Goal: Task Accomplishment & Management: Complete application form

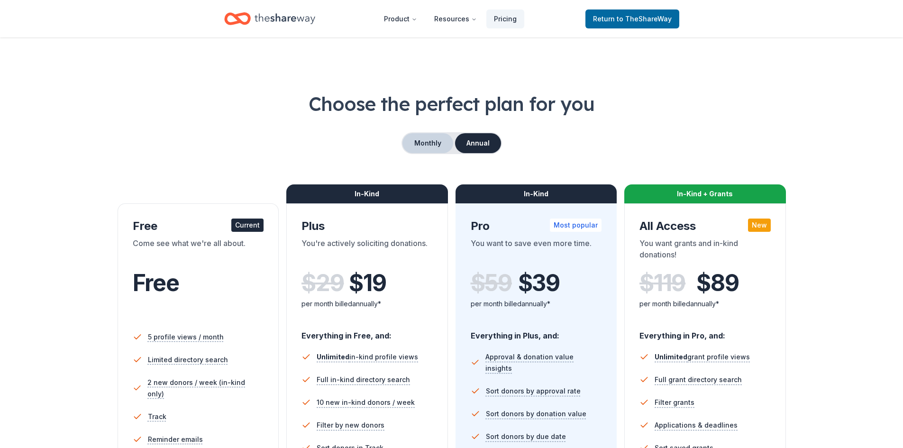
click at [427, 145] on button "Monthly" at bounding box center [427, 143] width 51 height 20
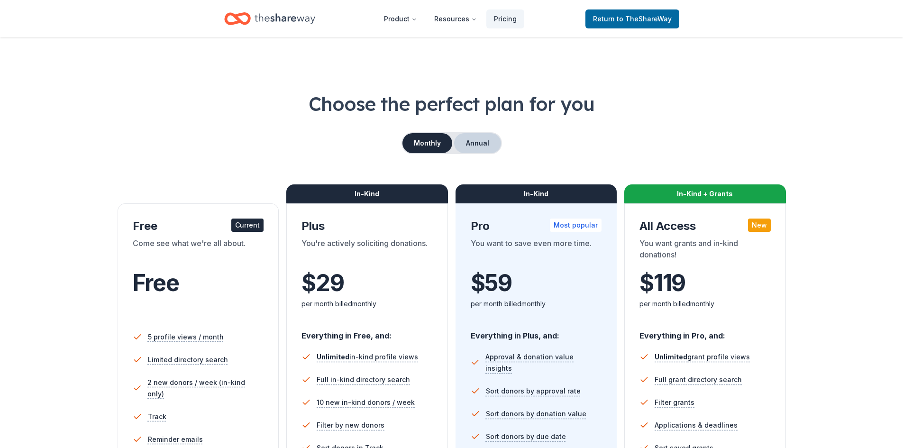
click at [485, 146] on button "Annual" at bounding box center [477, 143] width 47 height 20
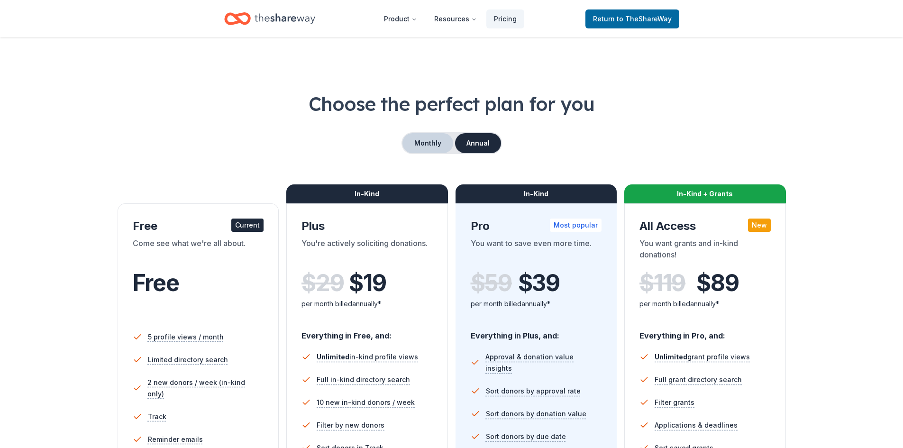
click at [429, 144] on button "Monthly" at bounding box center [427, 143] width 51 height 20
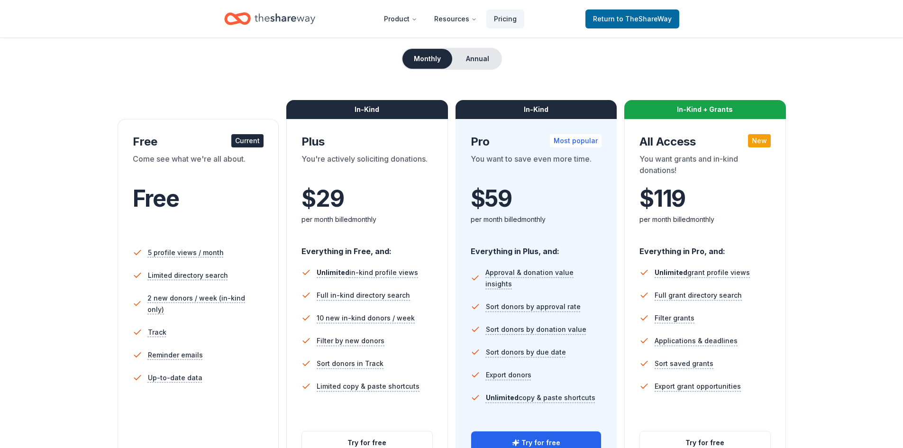
scroll to position [190, 0]
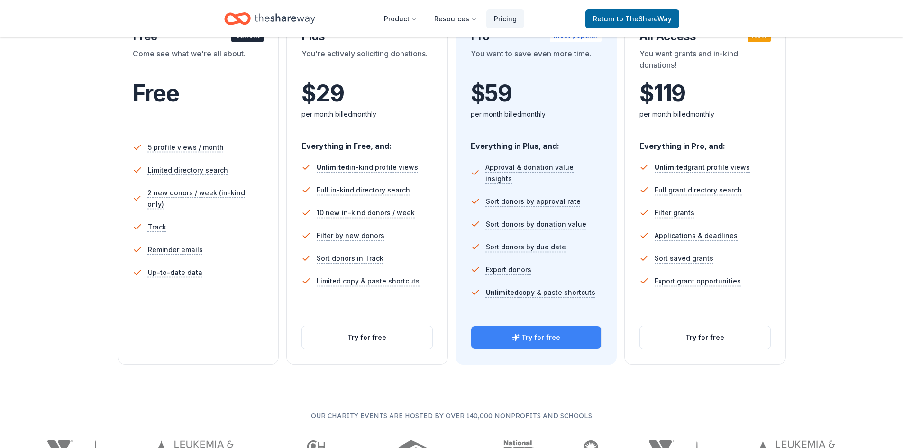
click at [543, 338] on button "Try for free" at bounding box center [536, 337] width 130 height 23
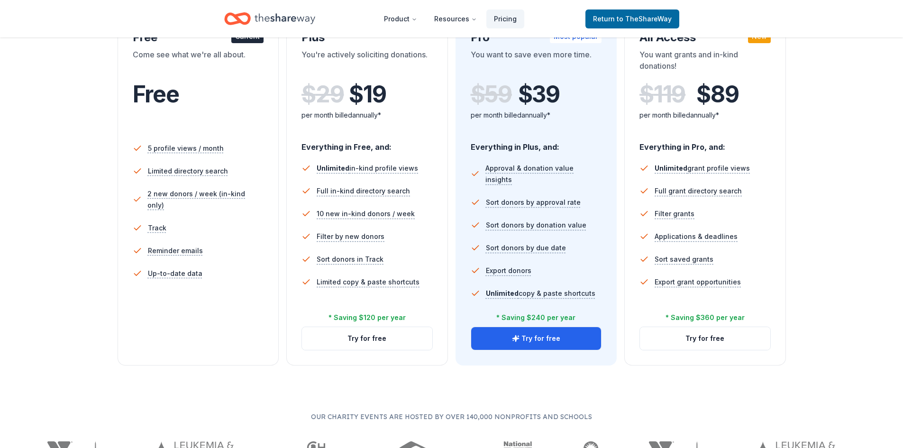
scroll to position [190, 0]
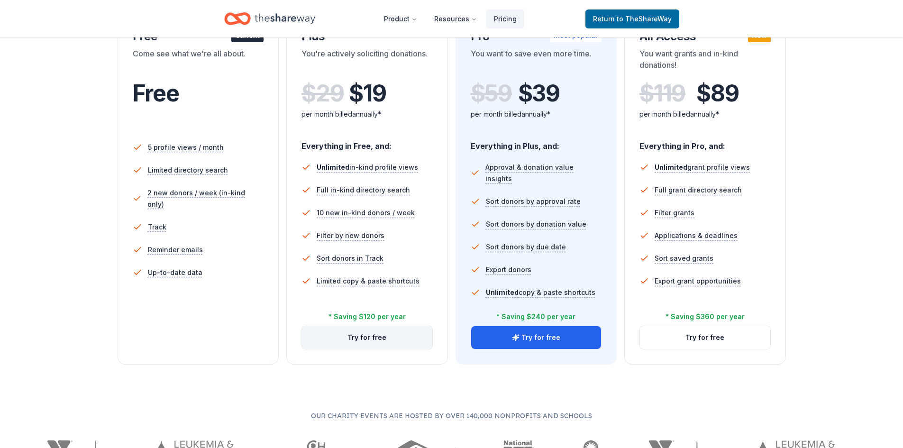
click at [370, 339] on button "Try for free" at bounding box center [367, 337] width 130 height 23
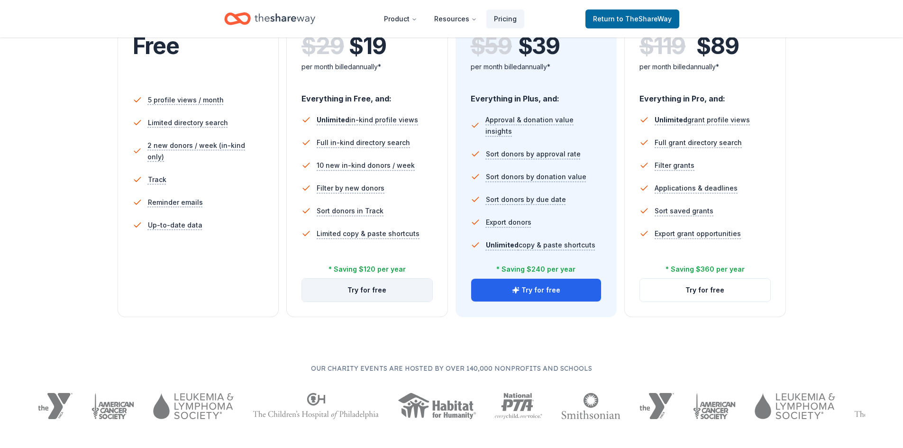
click at [367, 292] on button "Try for free" at bounding box center [367, 290] width 130 height 23
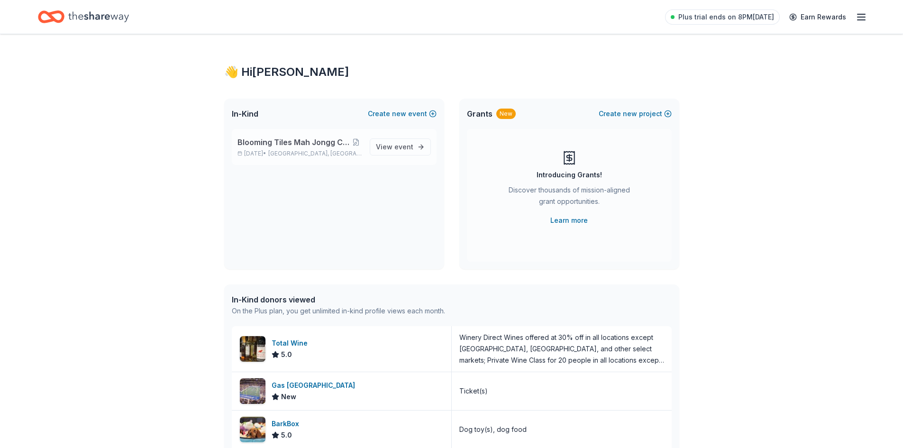
click at [313, 146] on span "Blooming Tiles Mah Jongg Charity Tournament" at bounding box center [293, 142] width 112 height 11
click at [309, 146] on span "Blooming Tiles Mah Jongg Charity Tournament" at bounding box center [293, 142] width 112 height 11
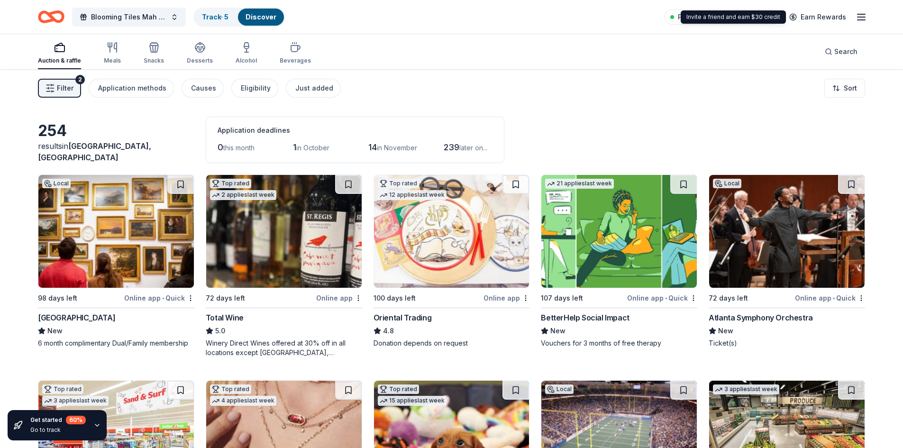
click at [856, 18] on icon "button" at bounding box center [861, 16] width 11 height 11
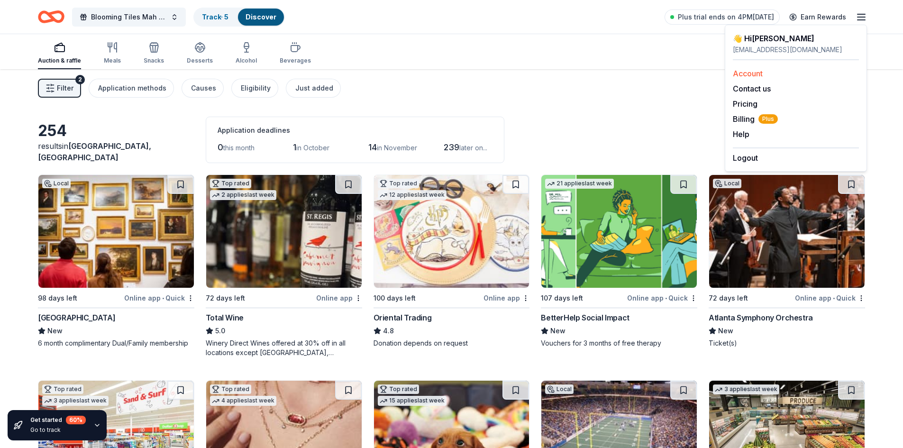
click at [748, 75] on link "Account" at bounding box center [748, 73] width 30 height 9
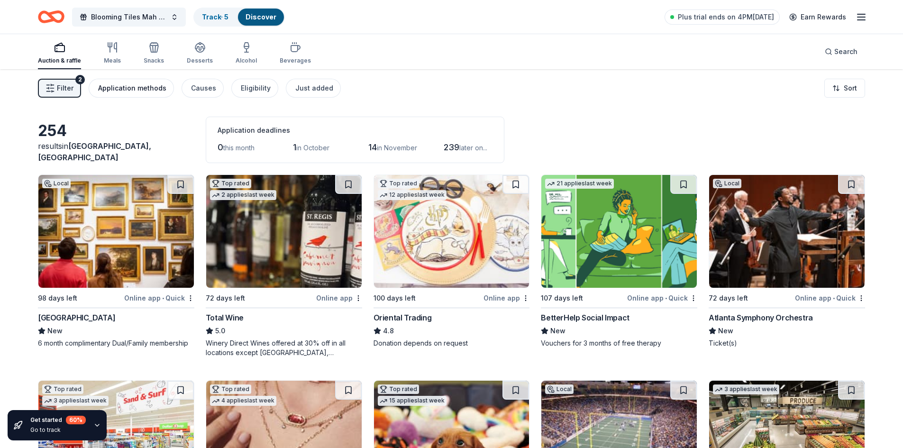
click at [144, 89] on div "Application methods" at bounding box center [132, 87] width 68 height 11
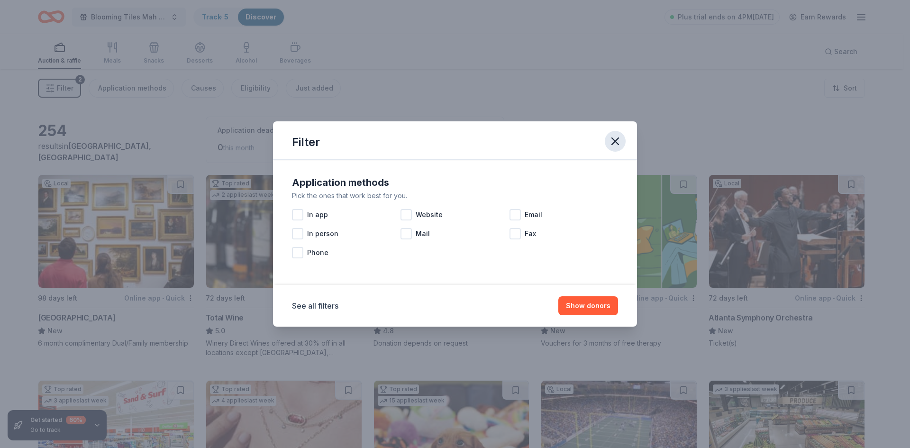
click at [618, 139] on icon "button" at bounding box center [615, 141] width 7 height 7
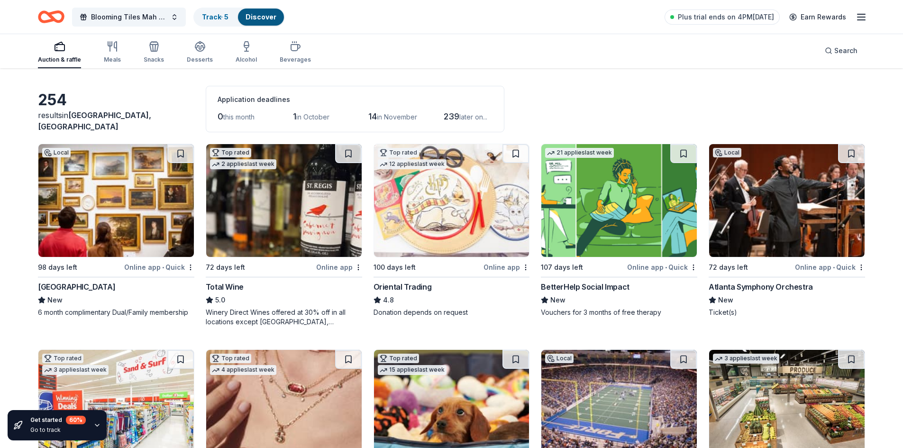
scroll to position [47, 0]
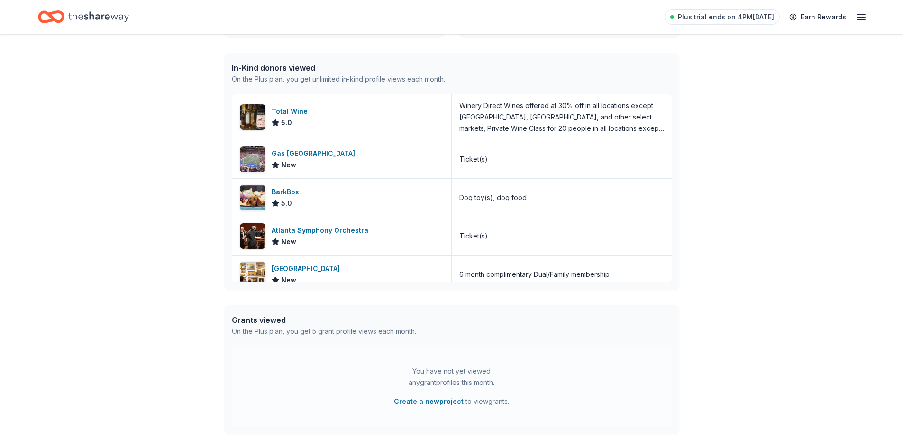
scroll to position [316, 0]
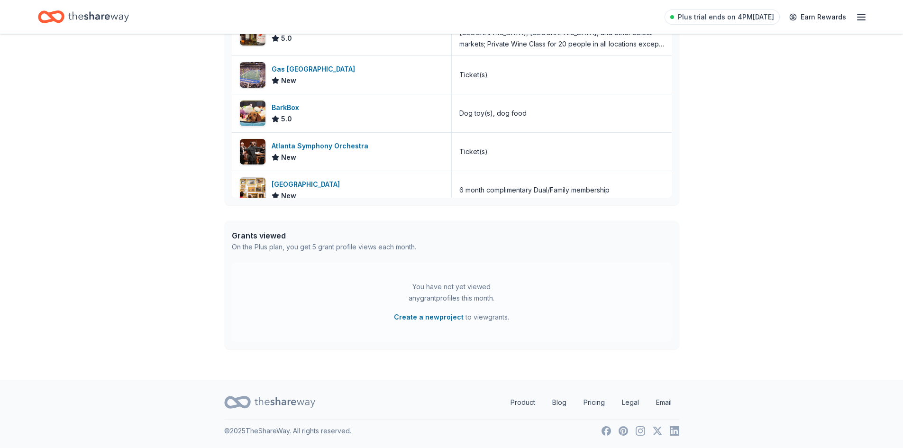
click at [262, 320] on div "You have not yet viewed any grant profiles this month. Create a new project to …" at bounding box center [452, 302] width 440 height 80
click at [672, 193] on div "In-Kind donors viewed On the Plus plan, you get unlimited in-kind profile views…" at bounding box center [451, 86] width 455 height 237
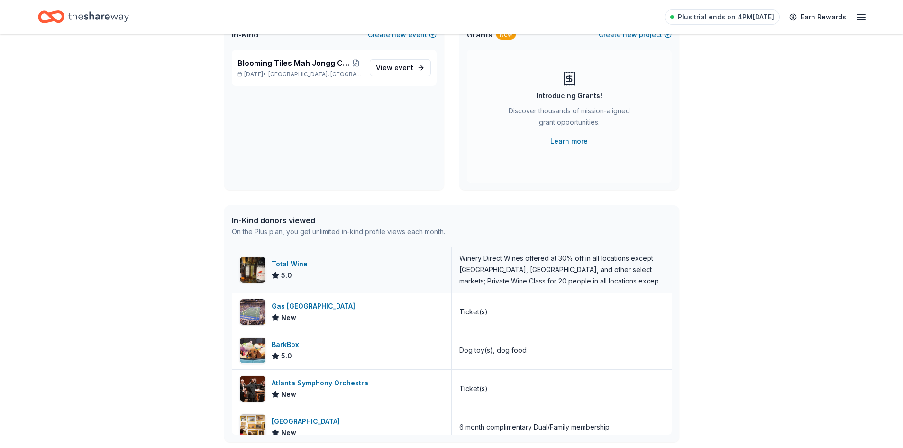
scroll to position [0, 0]
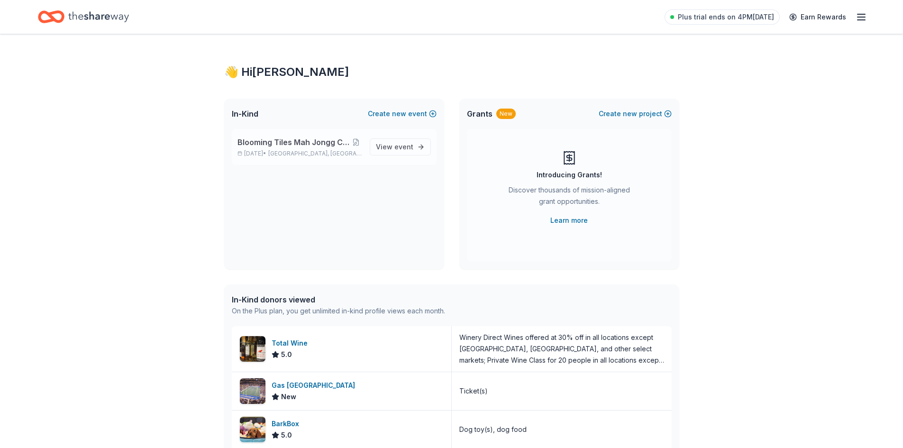
click at [289, 145] on span "Blooming Tiles Mah Jongg Charity Tournament" at bounding box center [293, 142] width 112 height 11
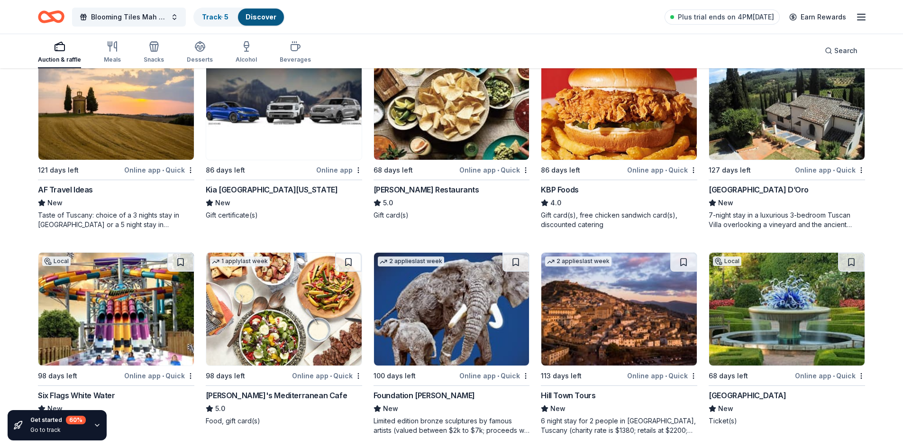
scroll to position [758, 0]
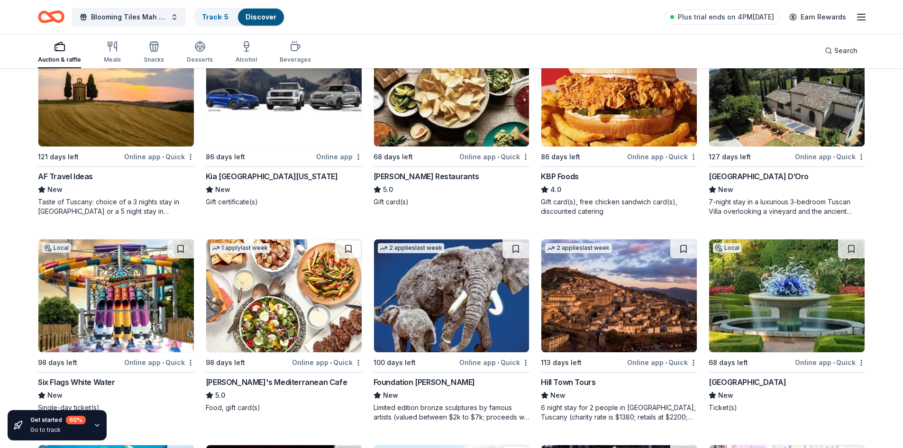
click at [825, 364] on div "Online app • Quick" at bounding box center [830, 362] width 70 height 12
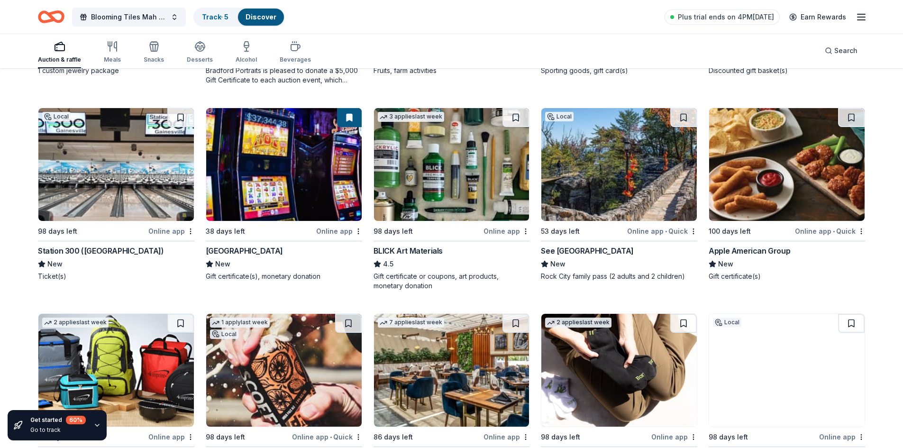
scroll to position [2323, 0]
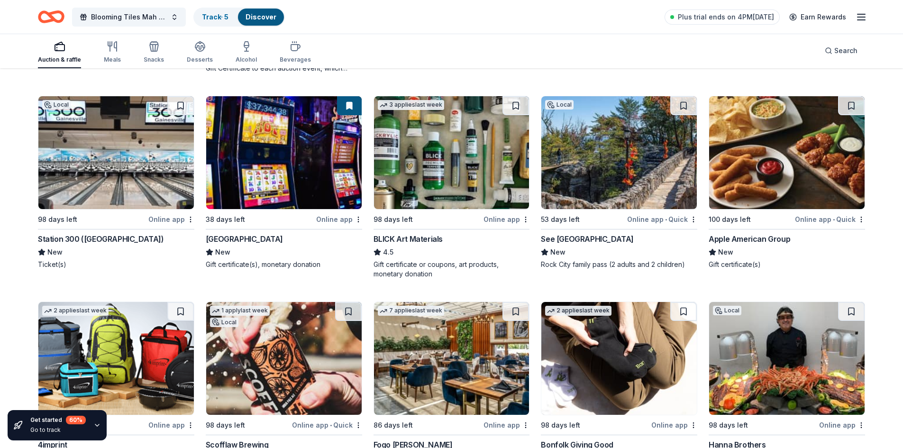
click at [573, 240] on div "See Rock City" at bounding box center [587, 238] width 93 height 11
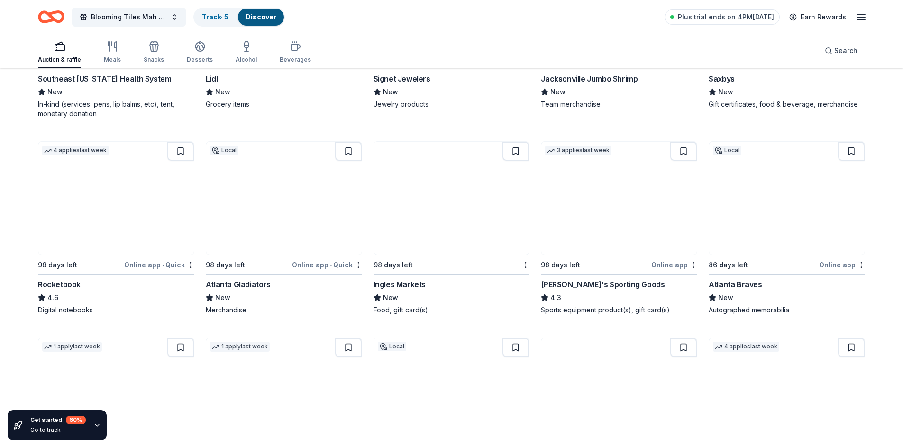
scroll to position [4314, 0]
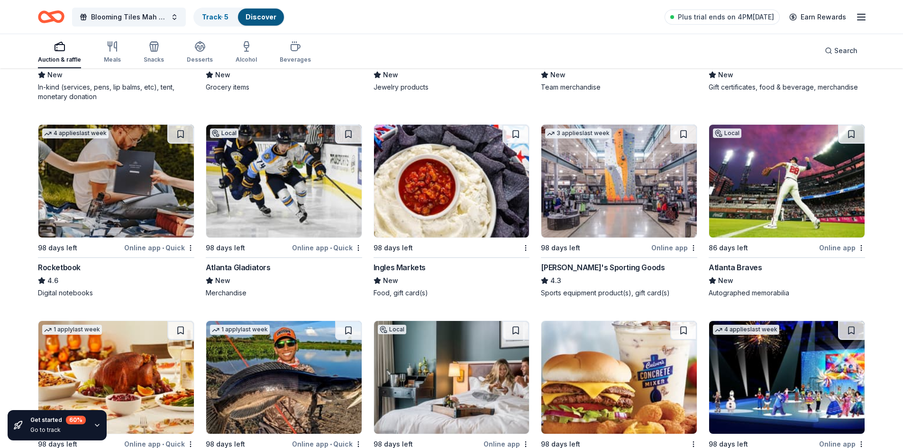
click at [739, 269] on div "Atlanta Braves" at bounding box center [735, 267] width 53 height 11
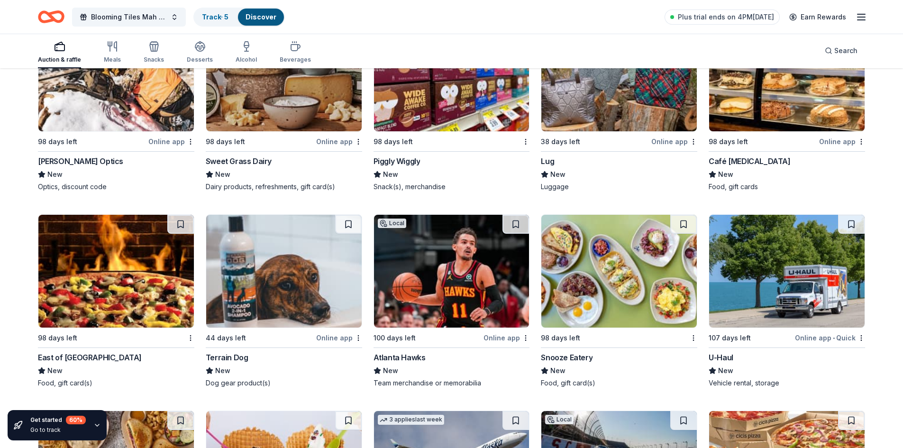
scroll to position [5120, 0]
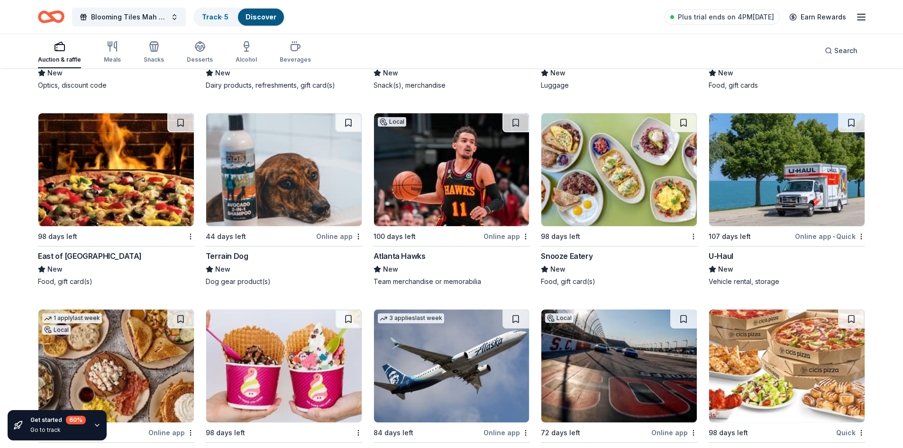
click at [396, 257] on div "Atlanta Hawks" at bounding box center [400, 255] width 52 height 11
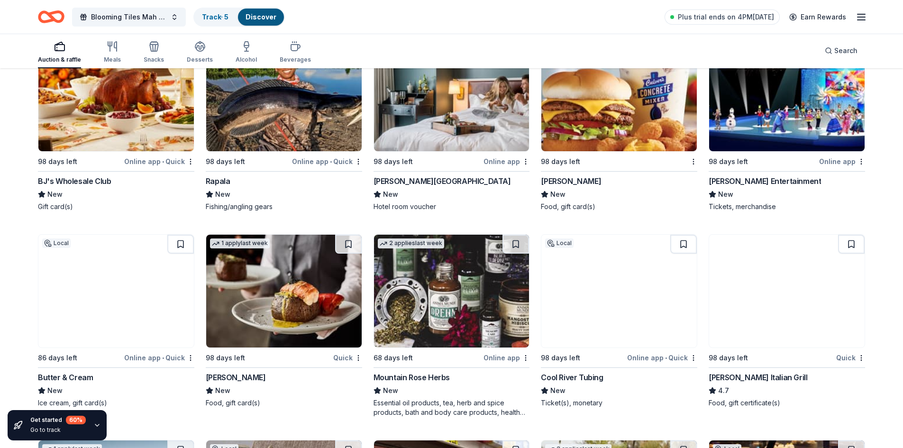
scroll to position [4551, 0]
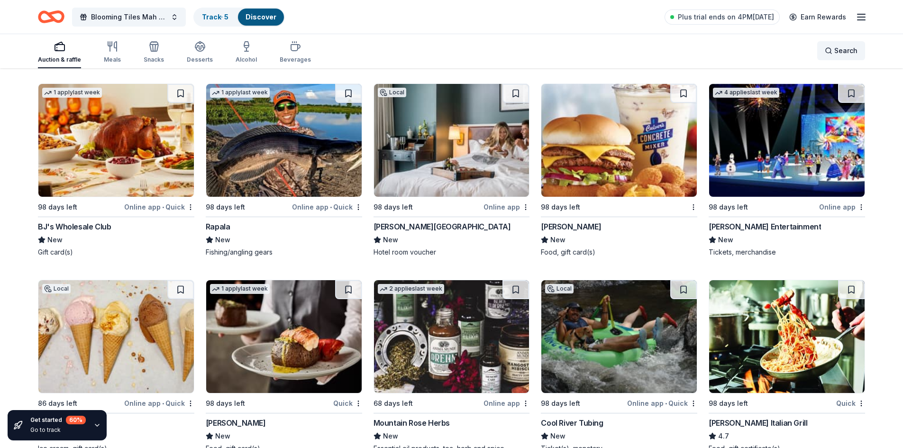
click at [833, 51] on div "Search" at bounding box center [841, 50] width 33 height 11
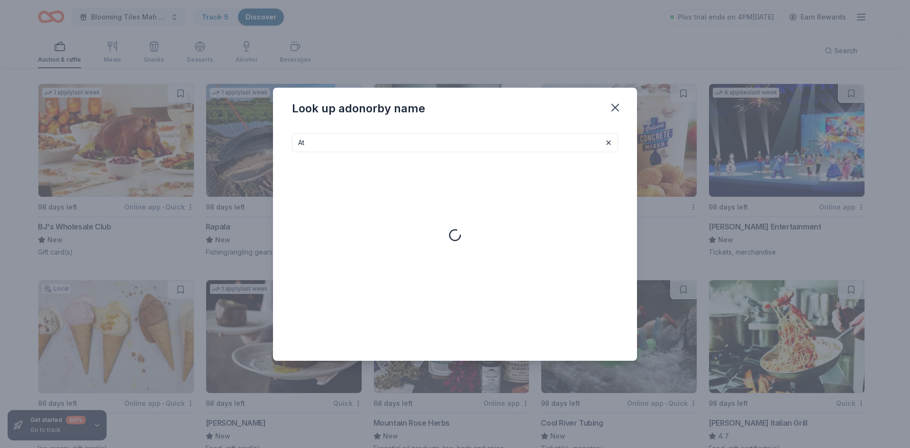
type input "A"
type input "b"
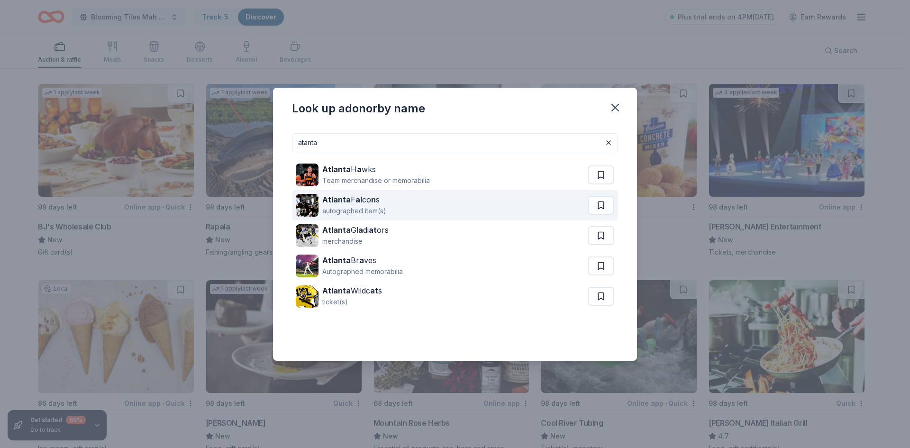
type input "atanta"
click at [362, 200] on div "At l anta F a lco n s" at bounding box center [354, 199] width 64 height 11
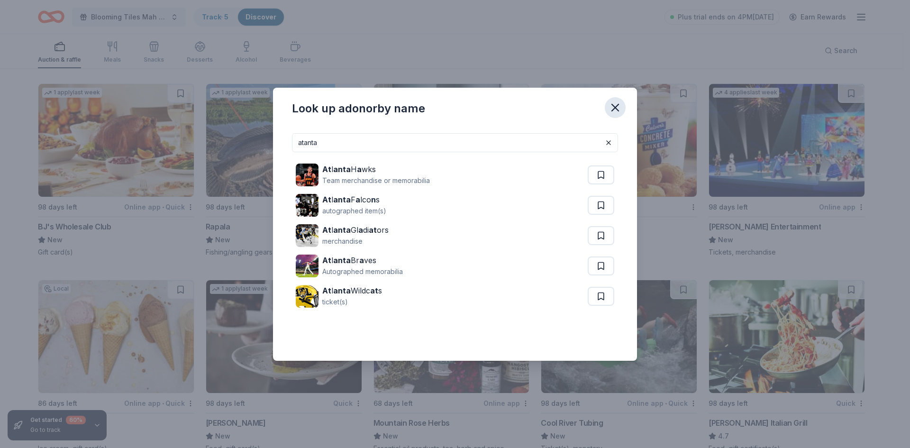
click at [617, 105] on icon "button" at bounding box center [615, 107] width 13 height 13
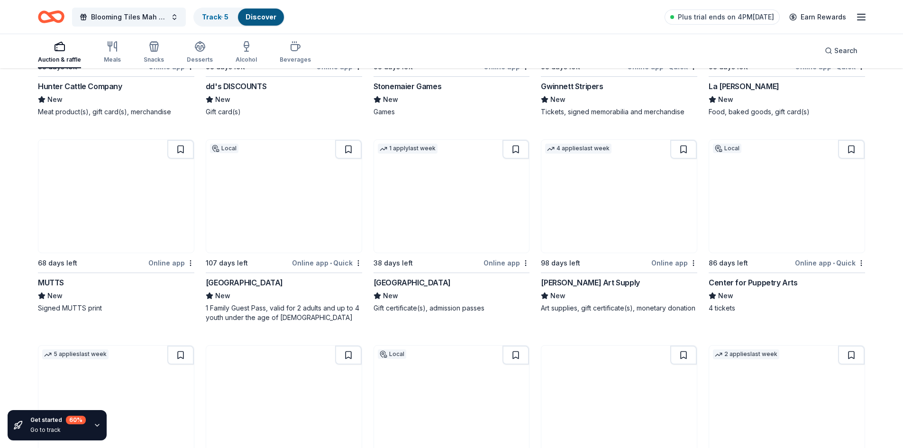
scroll to position [3081, 0]
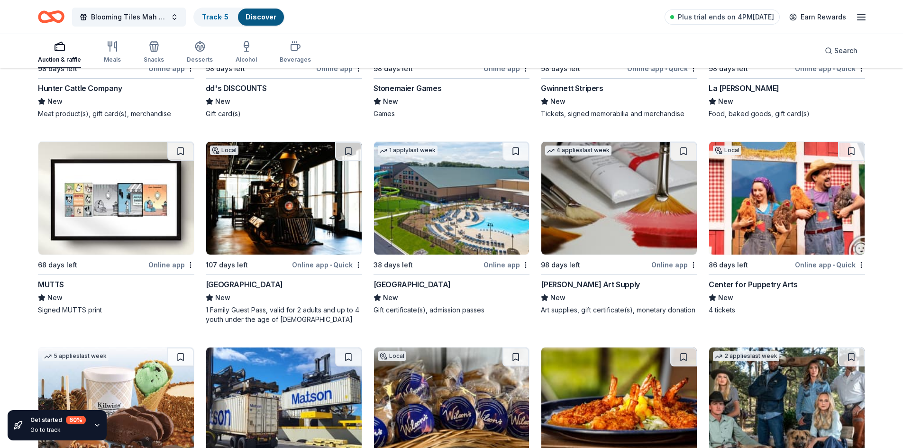
click at [737, 283] on div "Center for Puppetry Arts" at bounding box center [753, 284] width 89 height 11
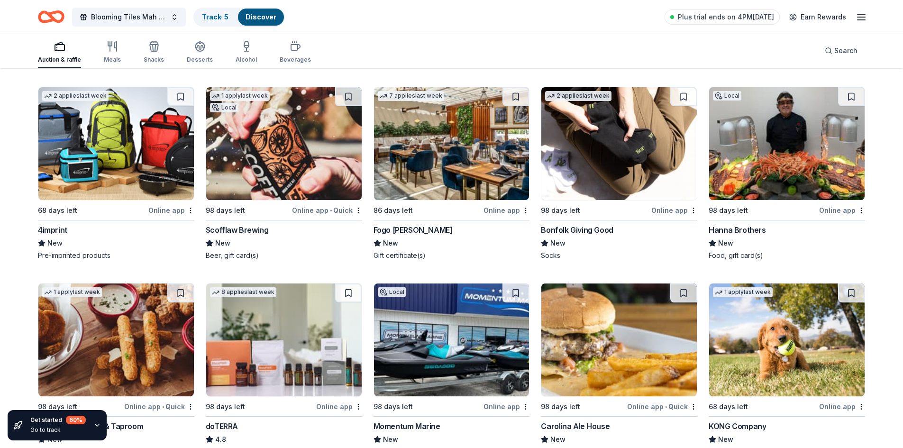
scroll to position [2418, 0]
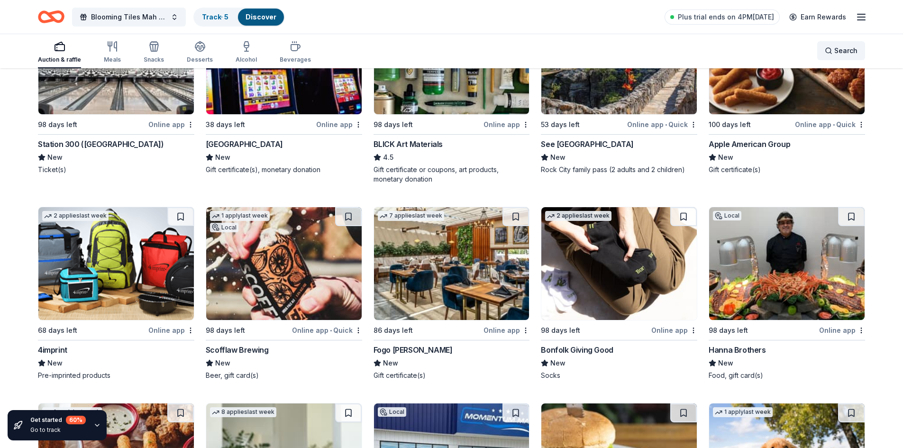
click at [829, 50] on div "Search" at bounding box center [841, 50] width 33 height 11
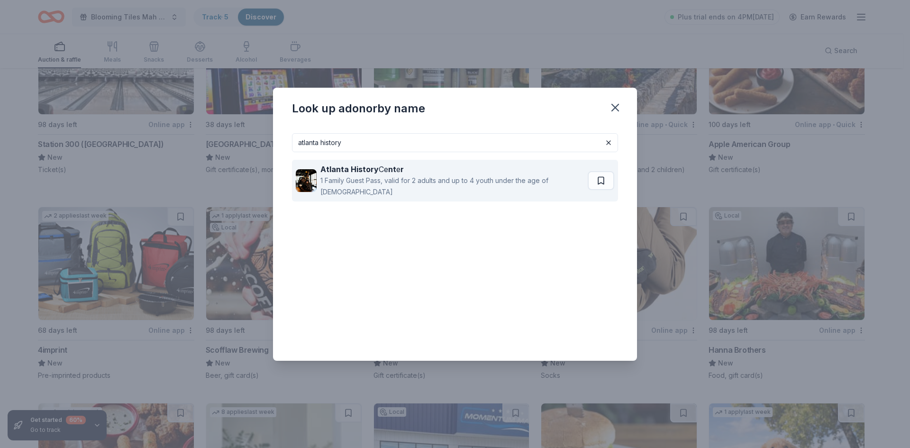
type input "atlanta history"
click at [392, 171] on strong "nt" at bounding box center [392, 168] width 8 height 9
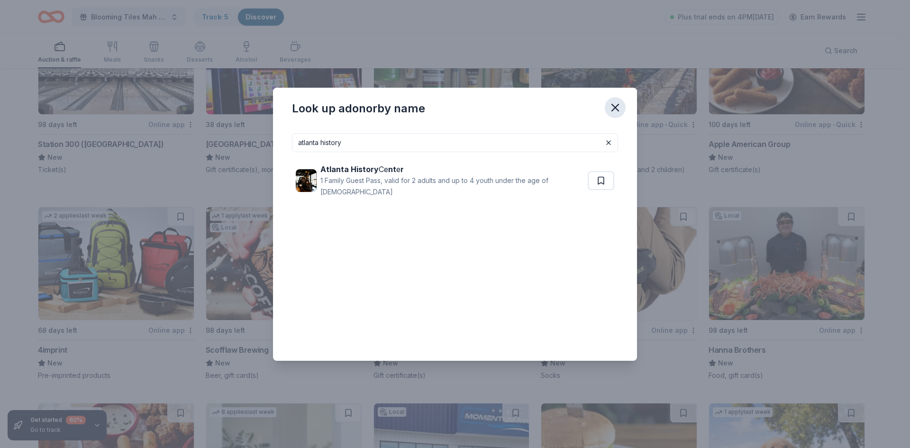
drag, startPoint x: 616, startPoint y: 106, endPoint x: 311, endPoint y: 13, distance: 318.6
click at [616, 107] on icon "button" at bounding box center [615, 107] width 7 height 7
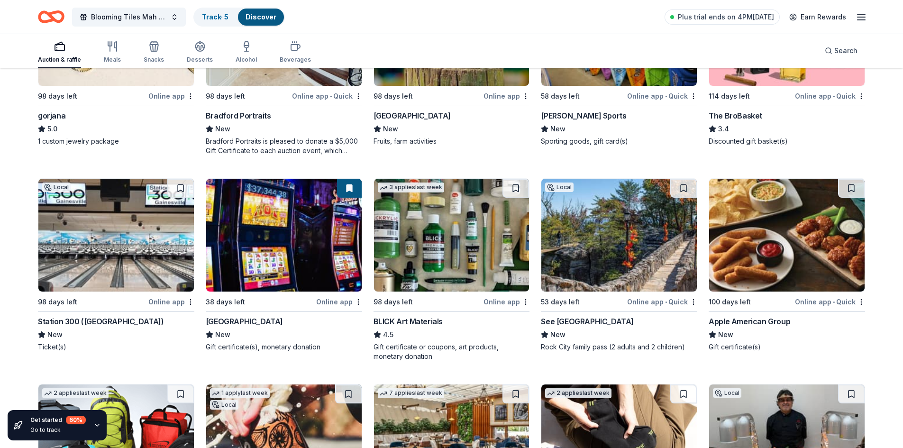
scroll to position [2181, 0]
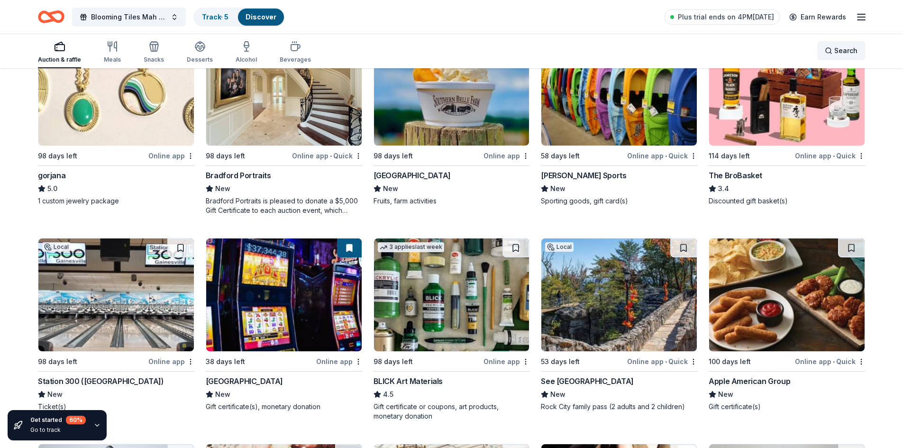
click at [826, 51] on div "Search" at bounding box center [841, 50] width 33 height 11
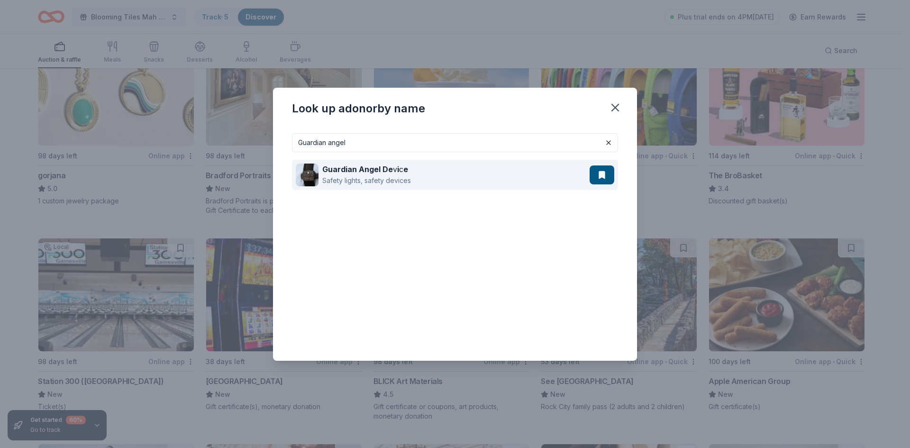
click at [358, 172] on strong "Guardian Angel De" at bounding box center [357, 168] width 71 height 9
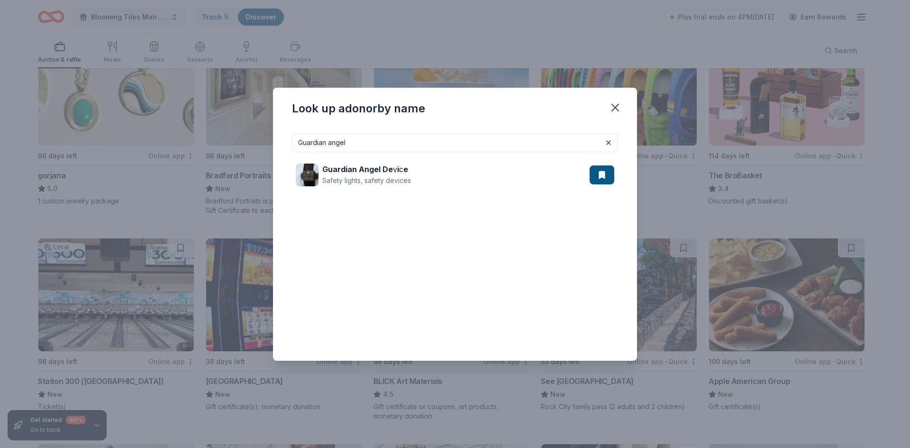
drag, startPoint x: 349, startPoint y: 142, endPoint x: 259, endPoint y: 147, distance: 90.2
click at [259, 147] on div "Look up a donor by name Guardian angel Guardian Angel De v i c e Safety lights,…" at bounding box center [455, 224] width 910 height 448
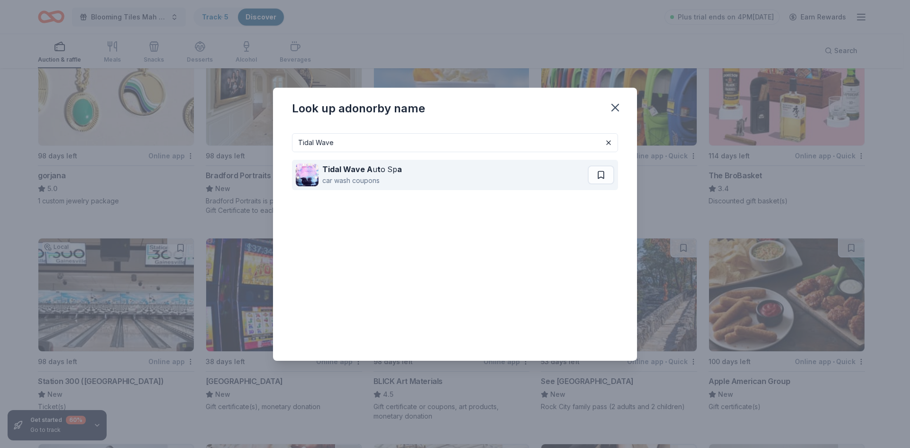
type input "Tidal Wave"
click at [336, 169] on strong "Tidal Wave A" at bounding box center [347, 168] width 50 height 9
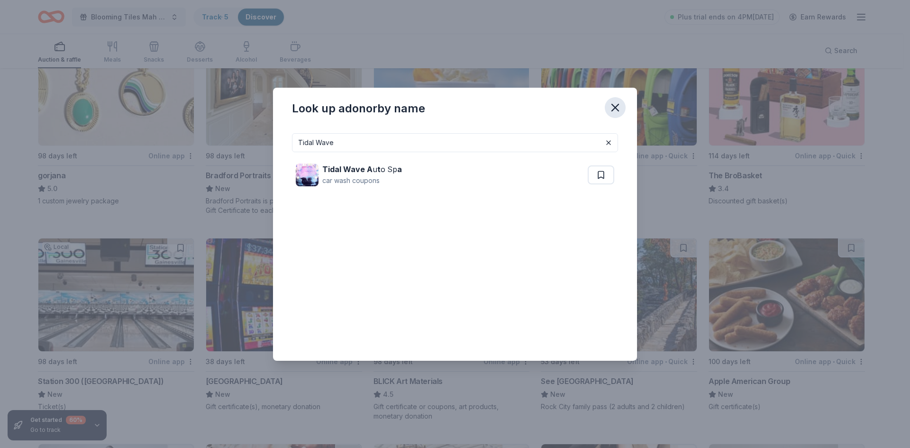
click at [614, 108] on icon "button" at bounding box center [615, 107] width 13 height 13
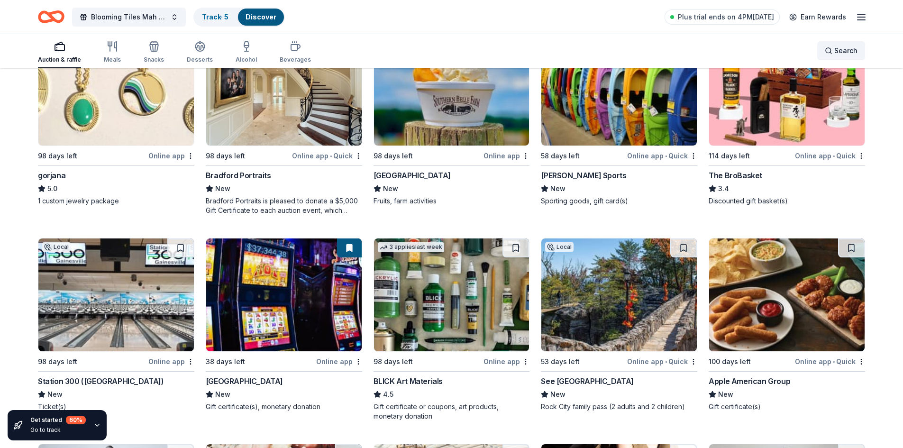
click at [830, 49] on div "Search" at bounding box center [841, 50] width 33 height 11
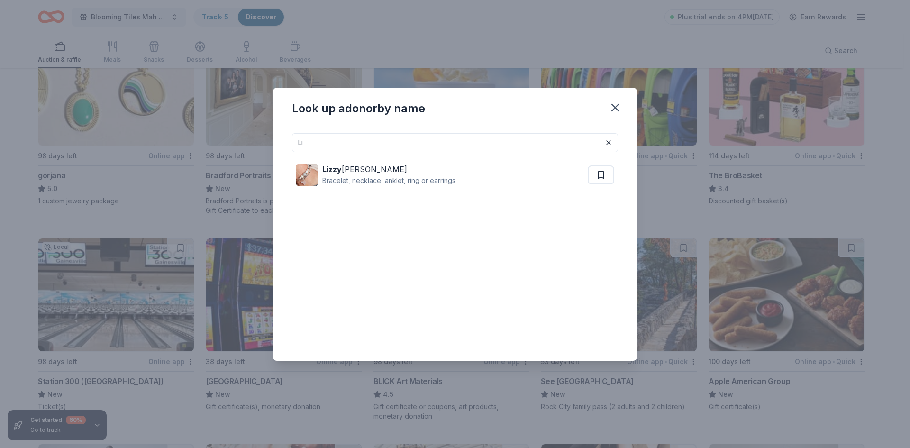
type input "L"
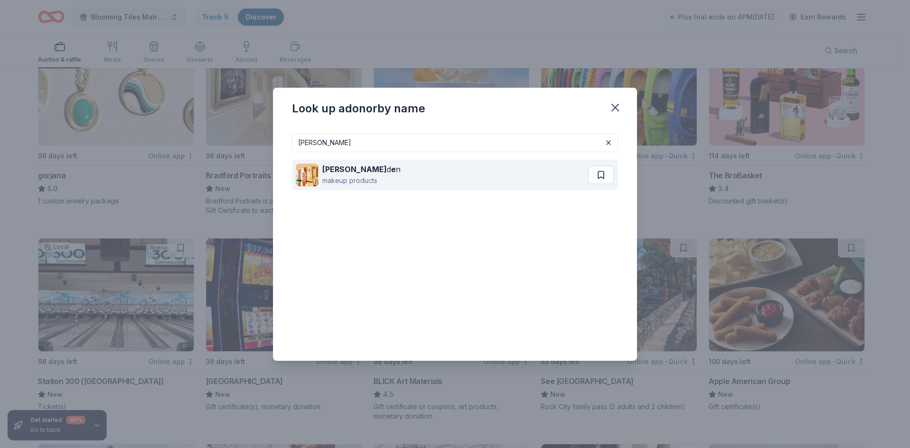
type input "Elizabeth ar"
click at [347, 174] on div "Elizabeth Ar d e n" at bounding box center [361, 169] width 78 height 11
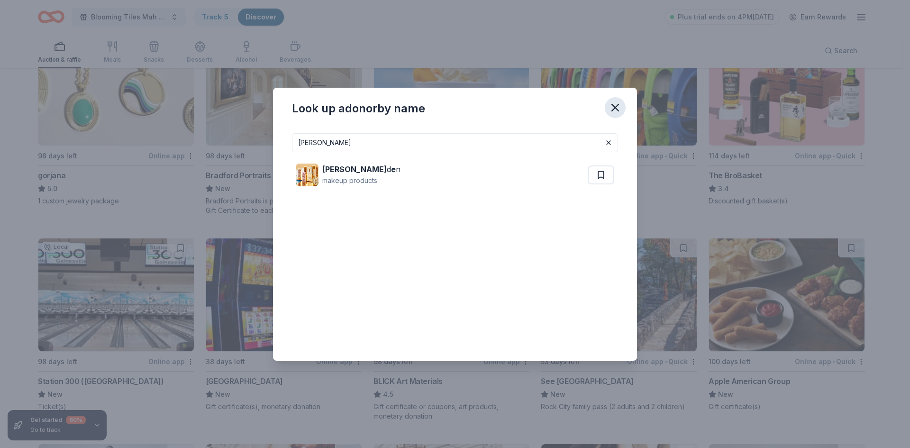
click at [611, 107] on icon "button" at bounding box center [615, 107] width 13 height 13
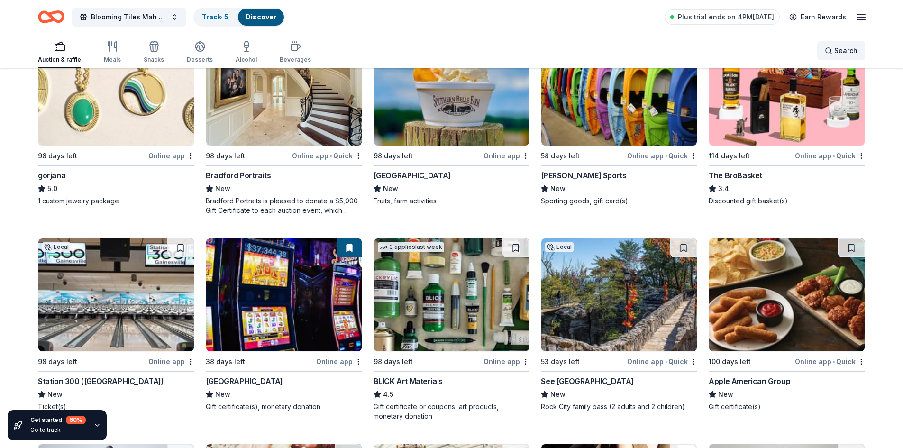
click at [830, 51] on div "Search" at bounding box center [841, 50] width 33 height 11
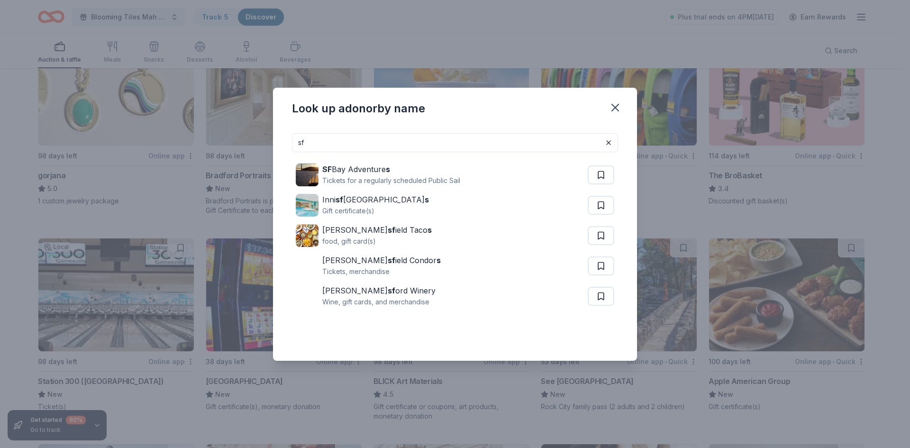
type input "s"
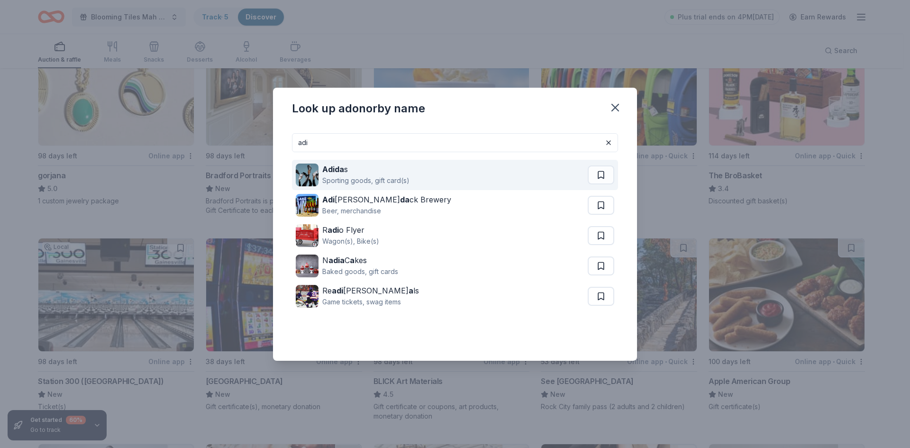
type input "adi"
click at [362, 175] on div "Sporting goods, gift card(s)" at bounding box center [365, 180] width 87 height 11
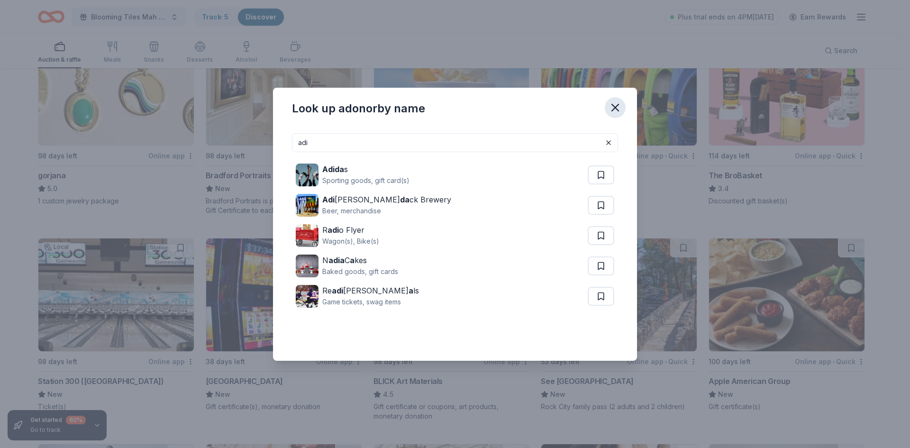
click at [618, 107] on icon "button" at bounding box center [615, 107] width 13 height 13
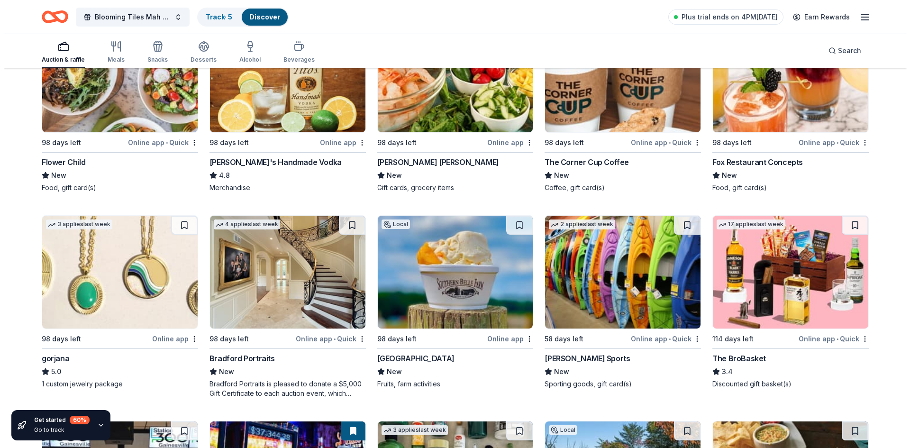
scroll to position [1991, 0]
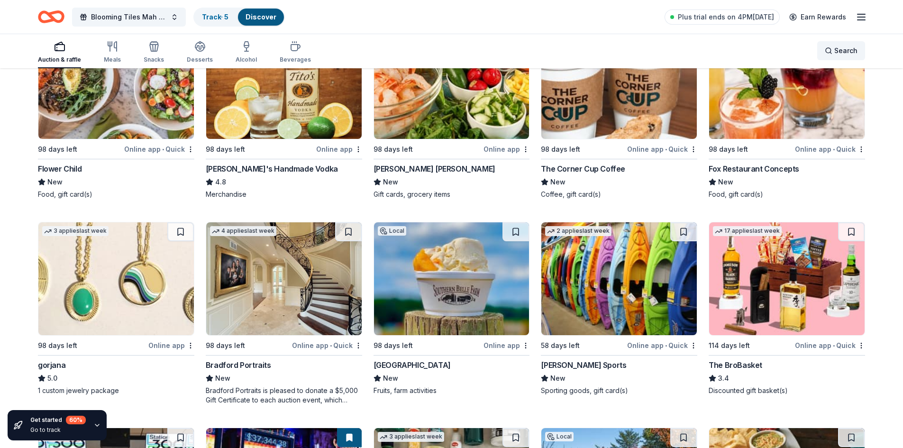
click at [835, 51] on span "Search" at bounding box center [845, 50] width 23 height 11
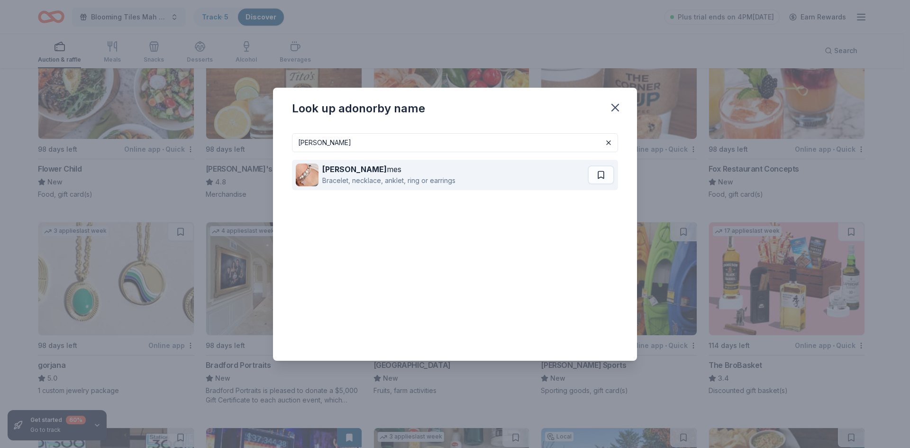
type input "Lizzy Ja"
click at [375, 173] on div "Lizzy Ja mes" at bounding box center [388, 169] width 133 height 11
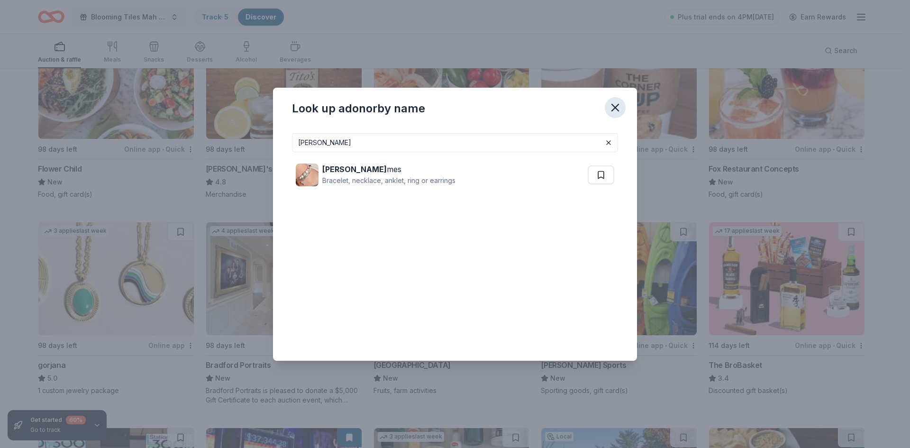
drag, startPoint x: 612, startPoint y: 107, endPoint x: 616, endPoint y: 116, distance: 9.5
click at [612, 107] on icon "button" at bounding box center [615, 107] width 13 height 13
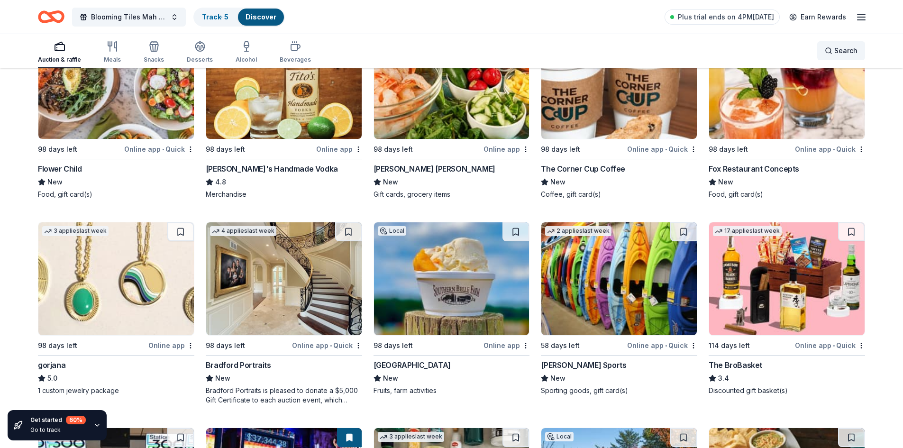
click at [833, 53] on div "Search" at bounding box center [841, 50] width 33 height 11
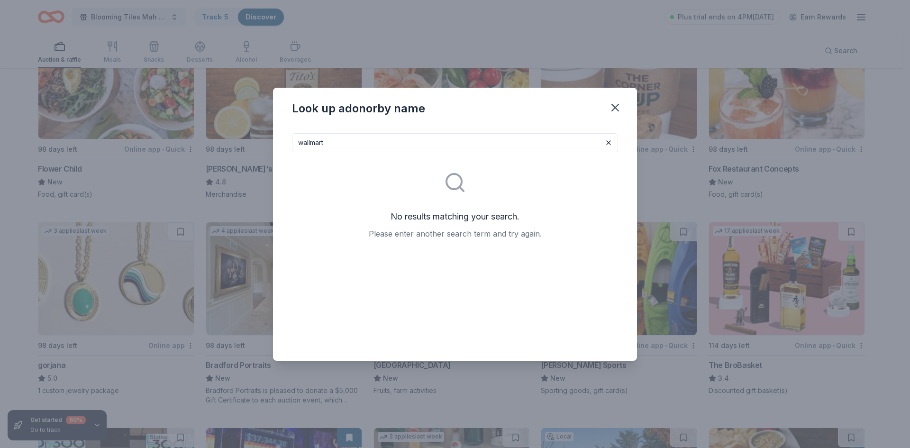
type input "wallmart"
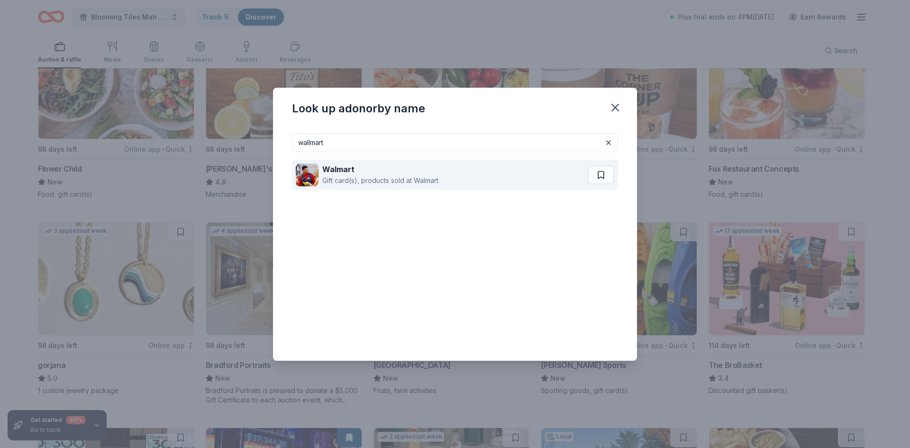
click at [366, 172] on div "Walmart" at bounding box center [380, 169] width 116 height 11
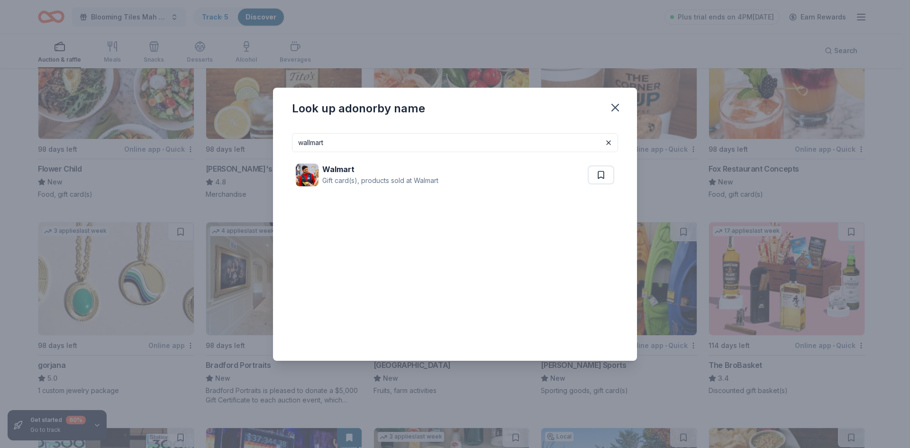
drag, startPoint x: 618, startPoint y: 104, endPoint x: 611, endPoint y: 119, distance: 16.1
click at [618, 104] on icon "button" at bounding box center [615, 107] width 13 height 13
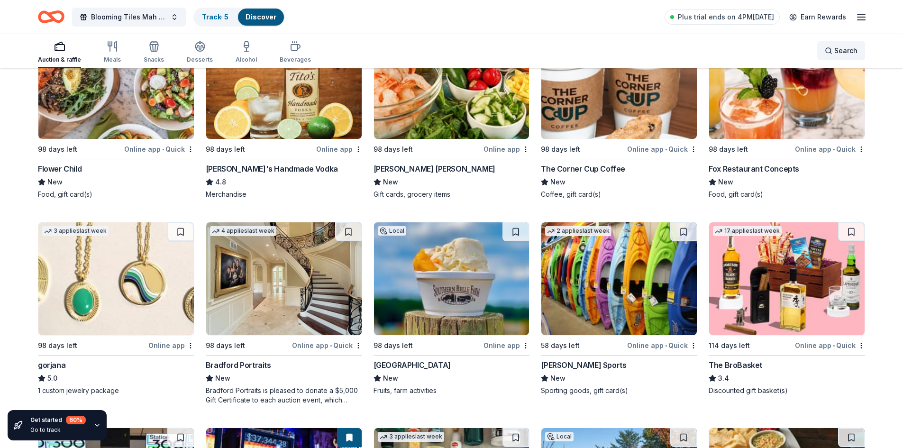
click at [832, 50] on div "Search" at bounding box center [841, 50] width 33 height 11
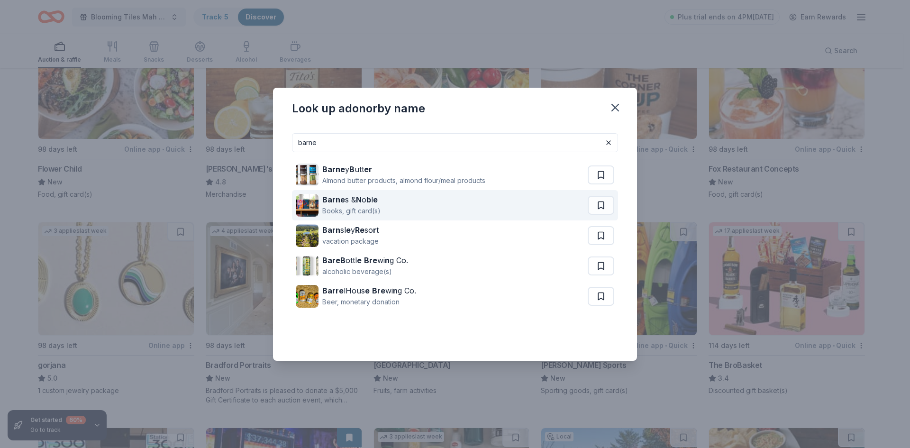
type input "barne"
click at [393, 205] on div "Barne s & N o b l e Books, gift card(s)" at bounding box center [442, 205] width 292 height 30
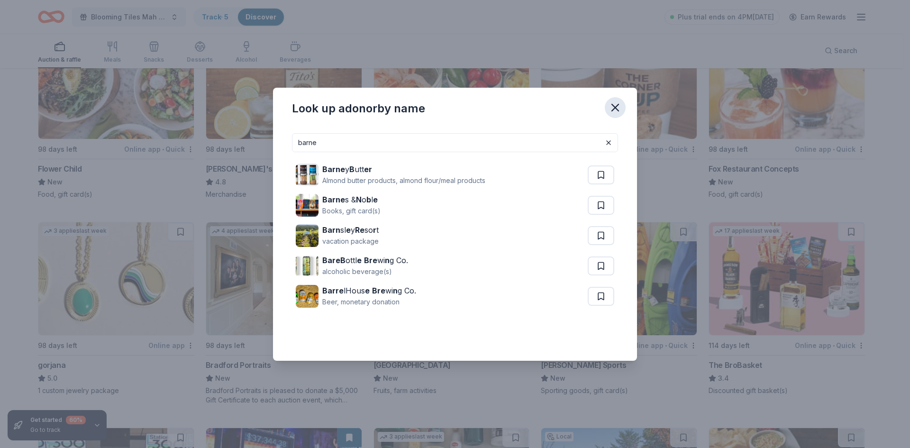
click at [615, 107] on icon "button" at bounding box center [615, 107] width 7 height 7
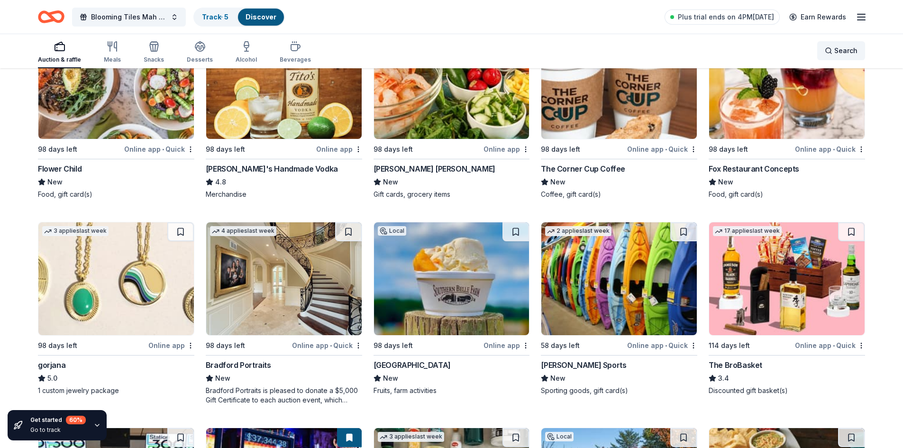
click at [829, 48] on div "Search" at bounding box center [841, 50] width 33 height 11
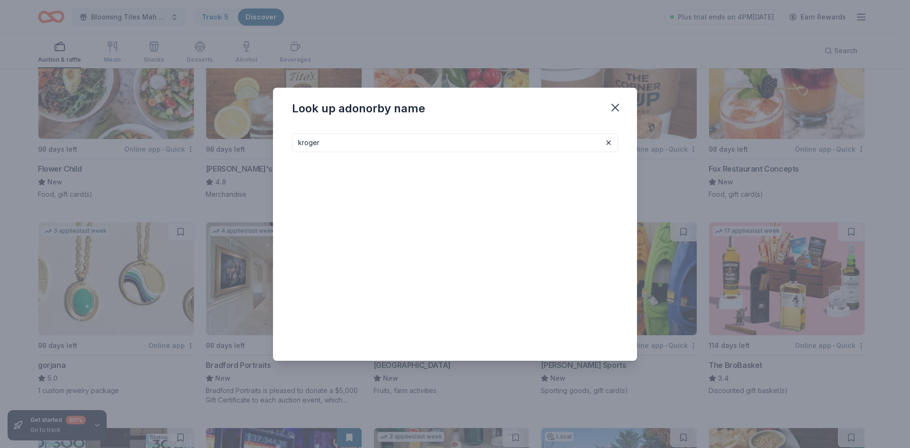
type input "kroger"
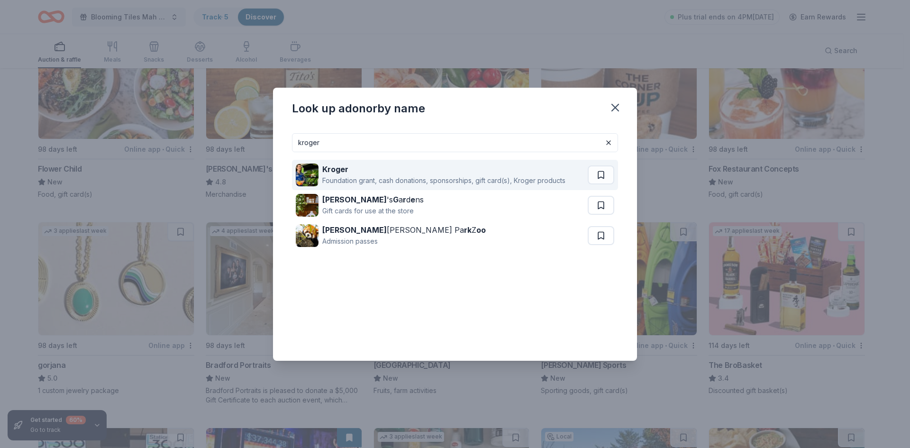
click at [346, 172] on strong "Kroger" at bounding box center [335, 168] width 26 height 9
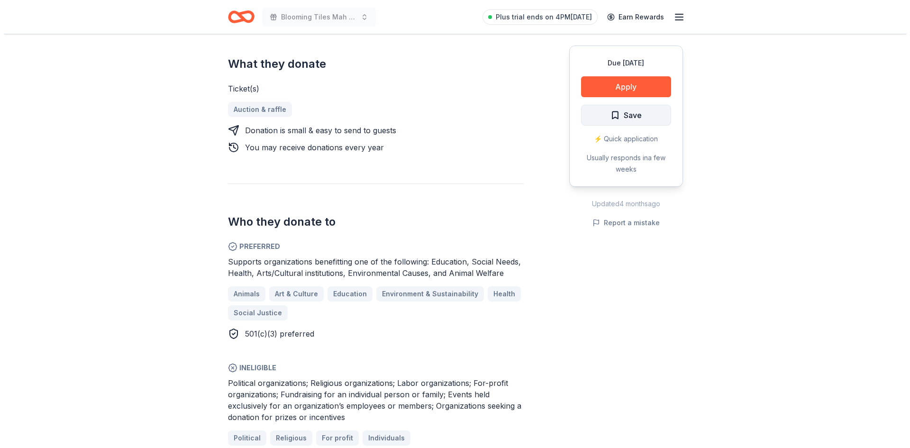
scroll to position [379, 0]
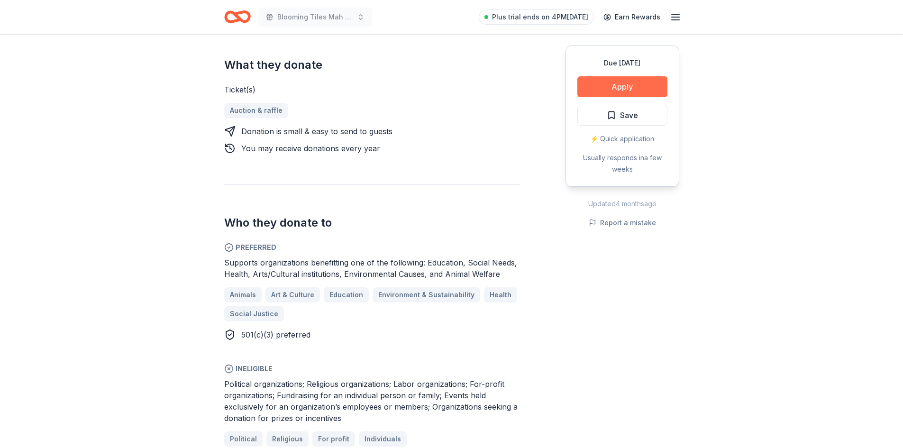
click at [621, 90] on button "Apply" at bounding box center [622, 86] width 90 height 21
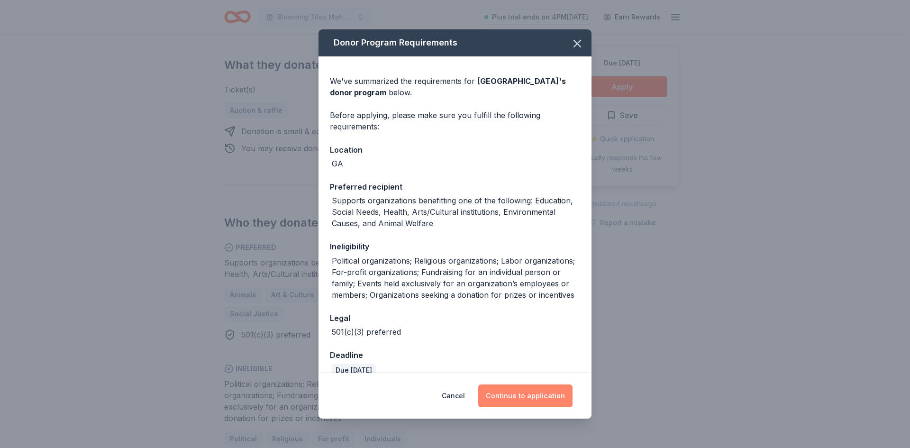
click at [520, 395] on button "Continue to application" at bounding box center [525, 395] width 94 height 23
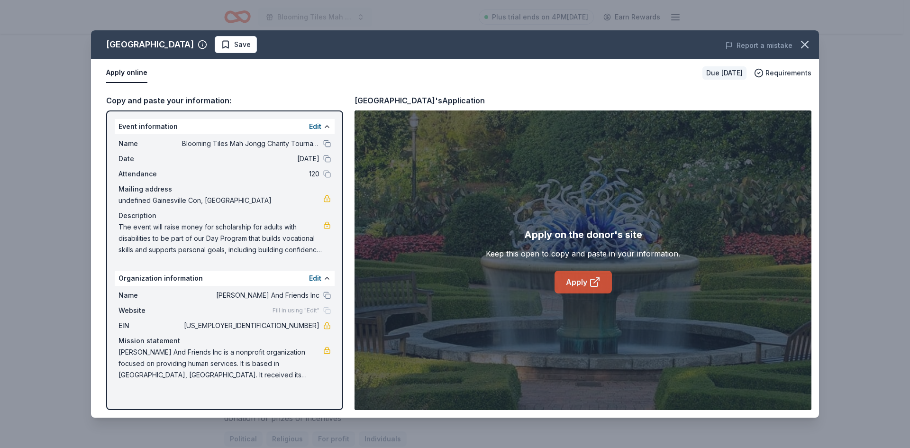
click at [579, 283] on link "Apply" at bounding box center [583, 282] width 57 height 23
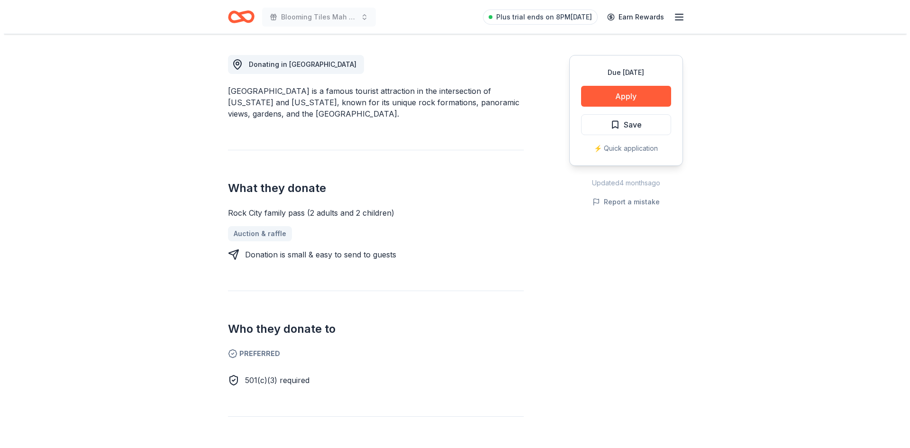
scroll to position [284, 0]
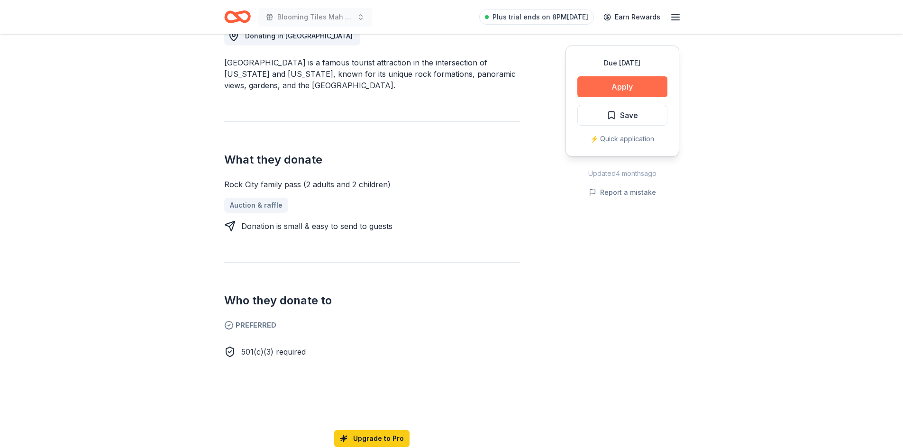
click at [625, 88] on button "Apply" at bounding box center [622, 86] width 90 height 21
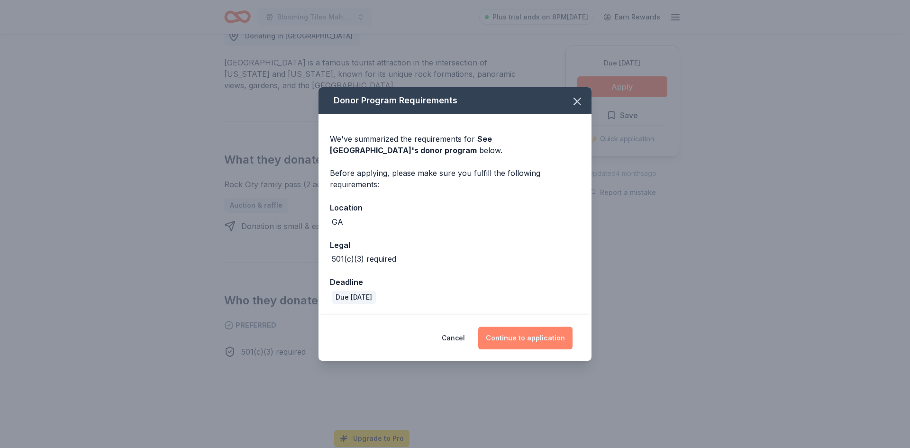
click at [516, 340] on button "Continue to application" at bounding box center [525, 338] width 94 height 23
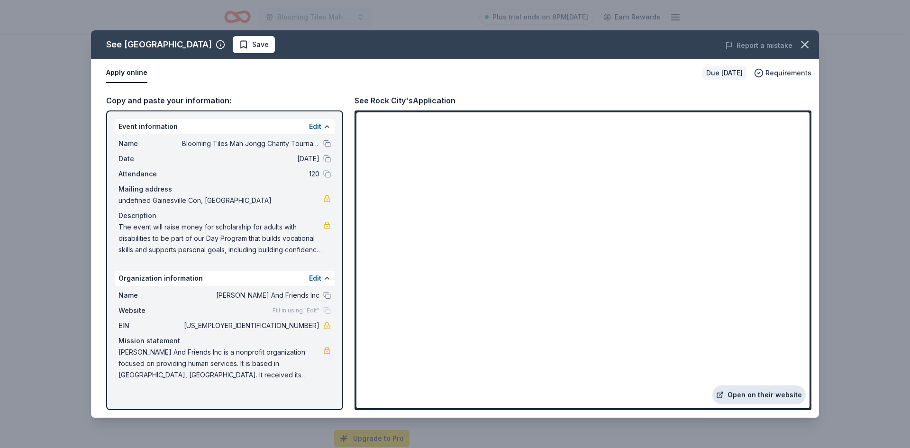
click at [753, 395] on link "Open on their website" at bounding box center [758, 394] width 93 height 19
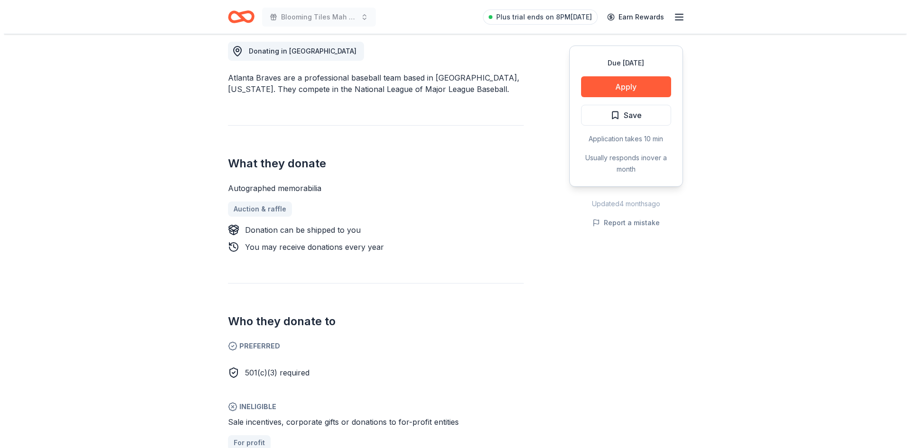
scroll to position [284, 0]
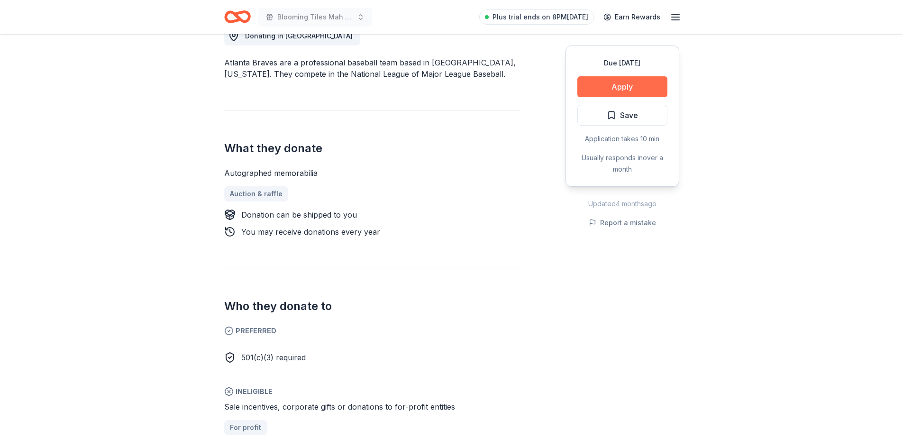
click at [615, 85] on button "Apply" at bounding box center [622, 86] width 90 height 21
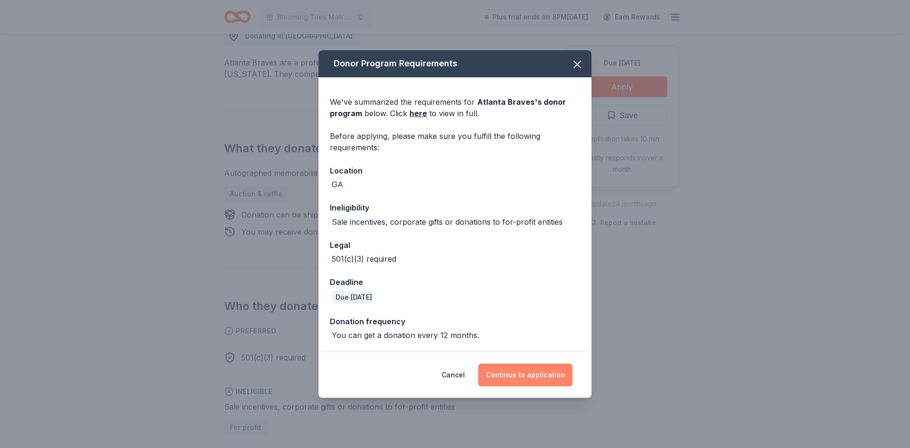
click at [538, 377] on button "Continue to application" at bounding box center [525, 375] width 94 height 23
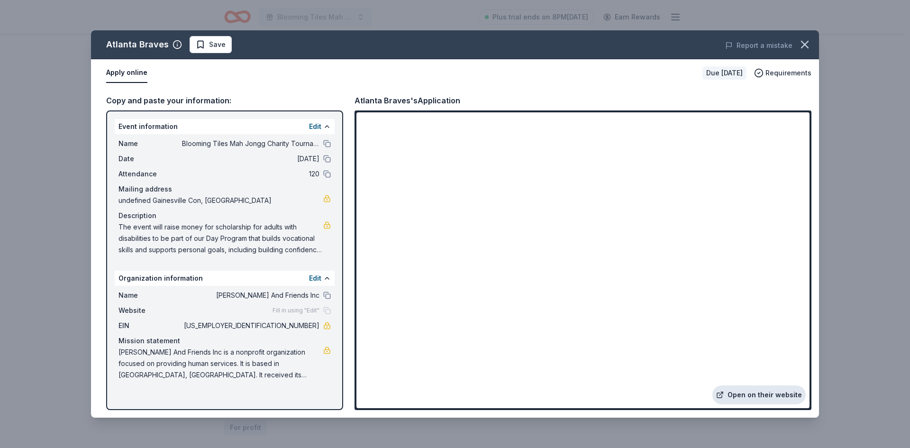
click at [745, 394] on link "Open on their website" at bounding box center [758, 394] width 93 height 19
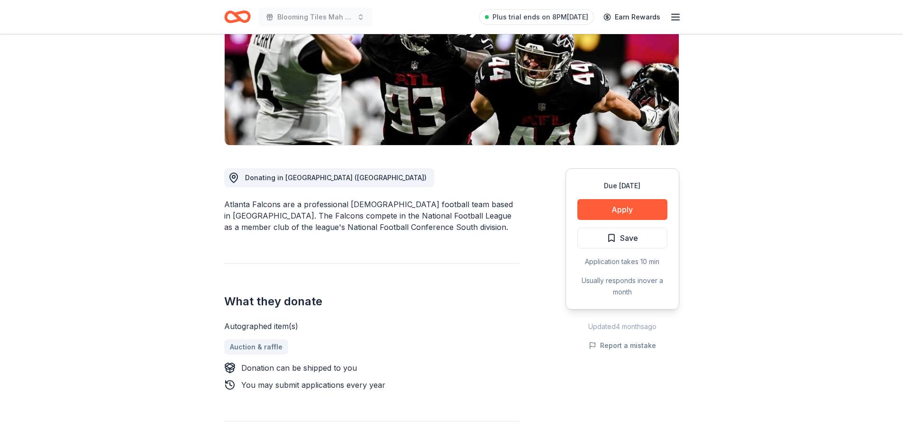
scroll to position [47, 0]
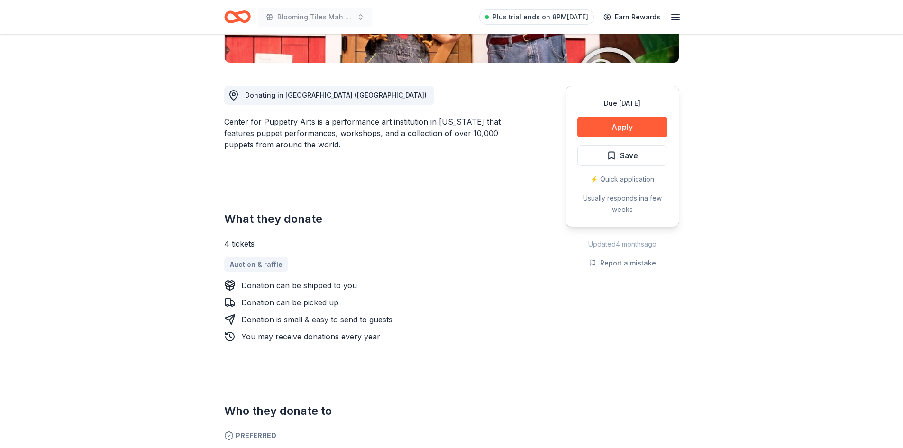
scroll to position [237, 0]
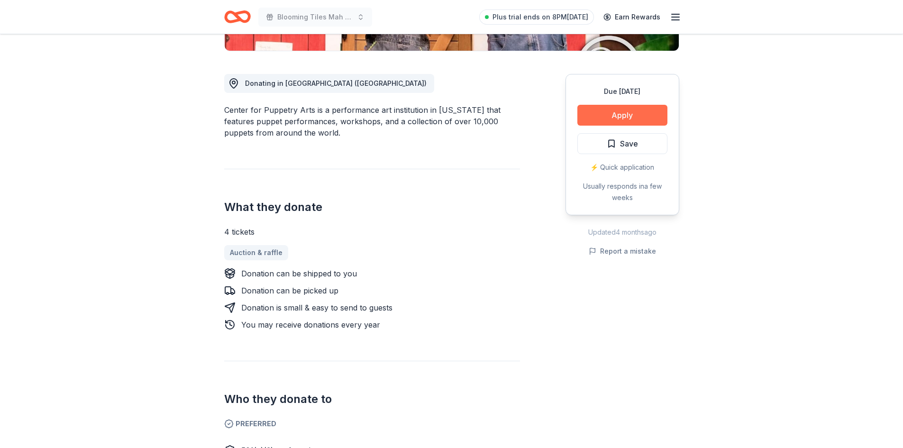
click at [612, 118] on button "Apply" at bounding box center [622, 115] width 90 height 21
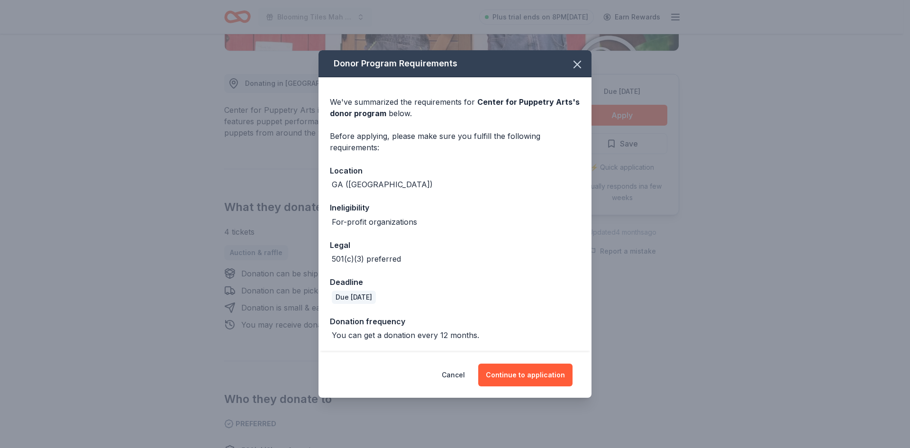
drag, startPoint x: 460, startPoint y: 376, endPoint x: 356, endPoint y: 286, distance: 137.8
click at [460, 375] on button "Cancel" at bounding box center [453, 375] width 23 height 23
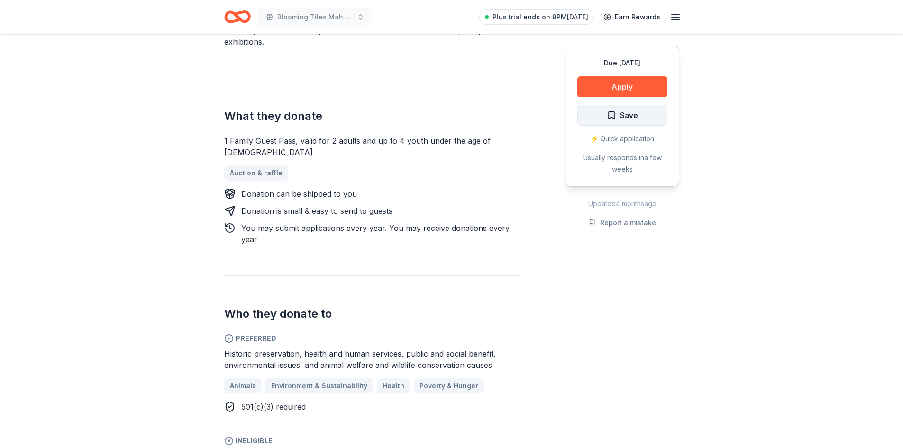
scroll to position [332, 0]
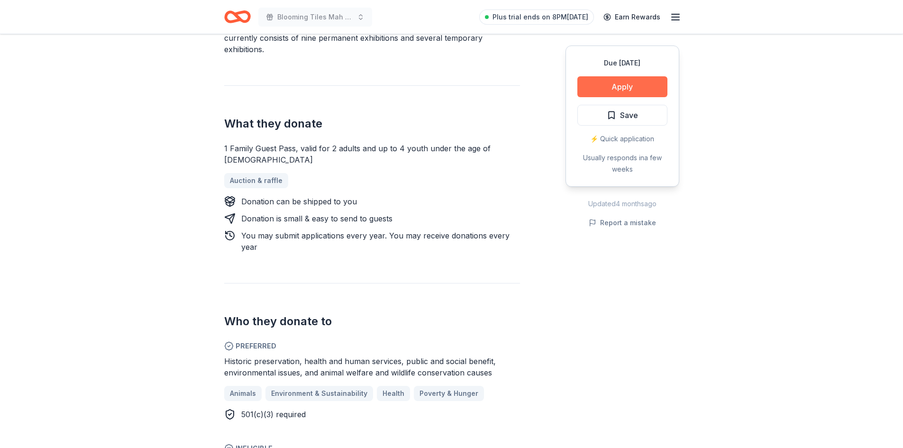
click at [626, 89] on button "Apply" at bounding box center [622, 86] width 90 height 21
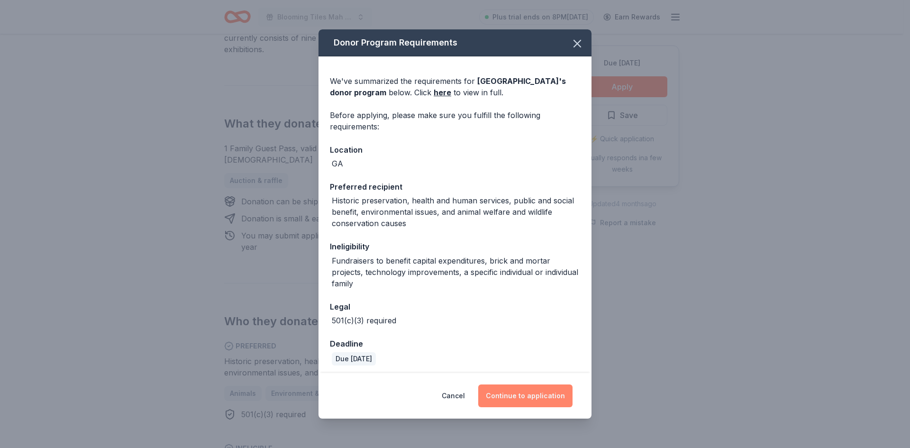
click at [525, 396] on button "Continue to application" at bounding box center [525, 395] width 94 height 23
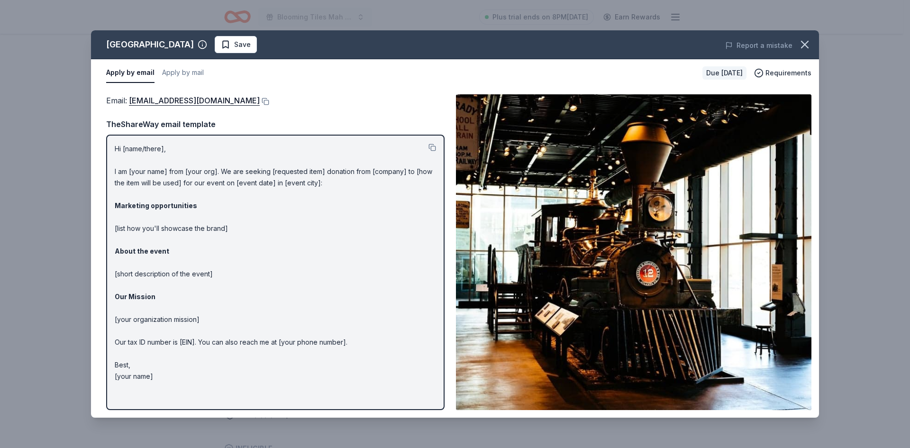
click at [241, 145] on p "Hi [name/there], I am [your name] from [your org]. We are seeking [requested it…" at bounding box center [275, 262] width 321 height 239
drag, startPoint x: 115, startPoint y: 147, endPoint x: 180, endPoint y: 168, distance: 67.8
click at [157, 175] on p "Hi [name/there], I am [your name] from [your org]. We are seeking [requested it…" at bounding box center [275, 262] width 321 height 239
click at [432, 148] on button at bounding box center [433, 148] width 8 height 8
click at [183, 73] on button "Apply by mail" at bounding box center [183, 73] width 42 height 20
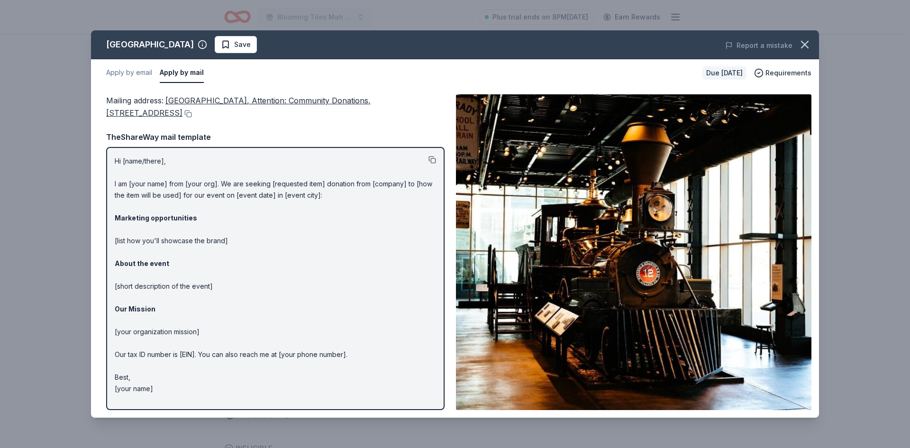
click at [430, 159] on button at bounding box center [433, 160] width 8 height 8
click at [802, 41] on icon "button" at bounding box center [805, 44] width 7 height 7
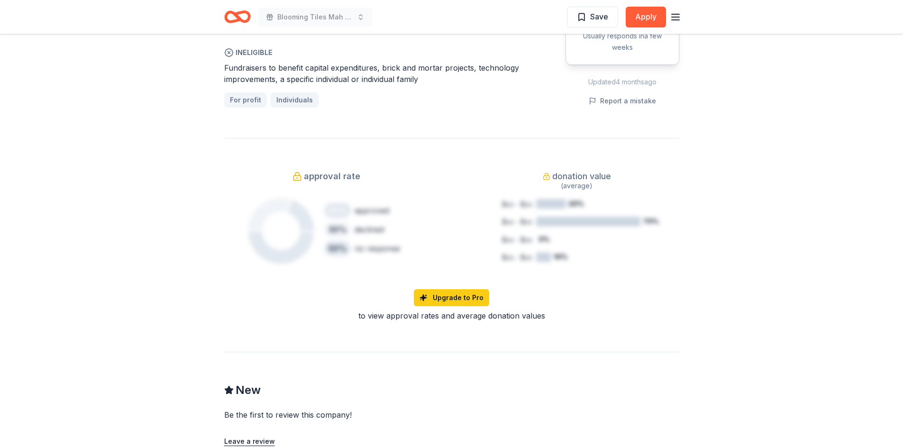
scroll to position [711, 0]
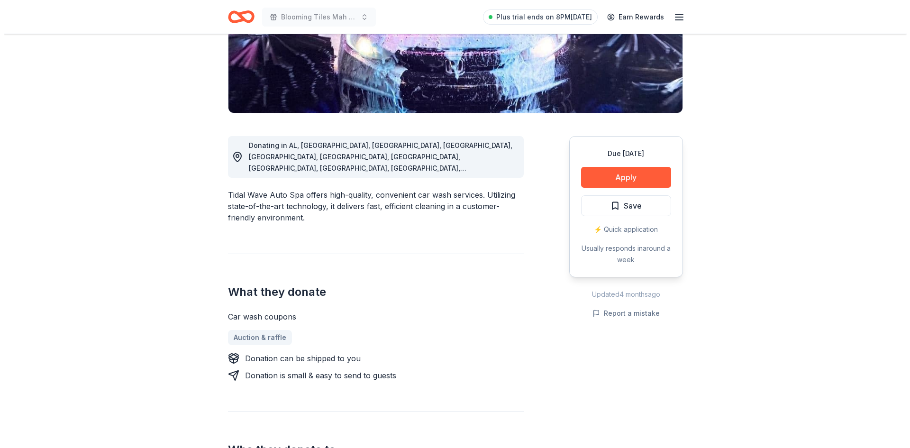
scroll to position [190, 0]
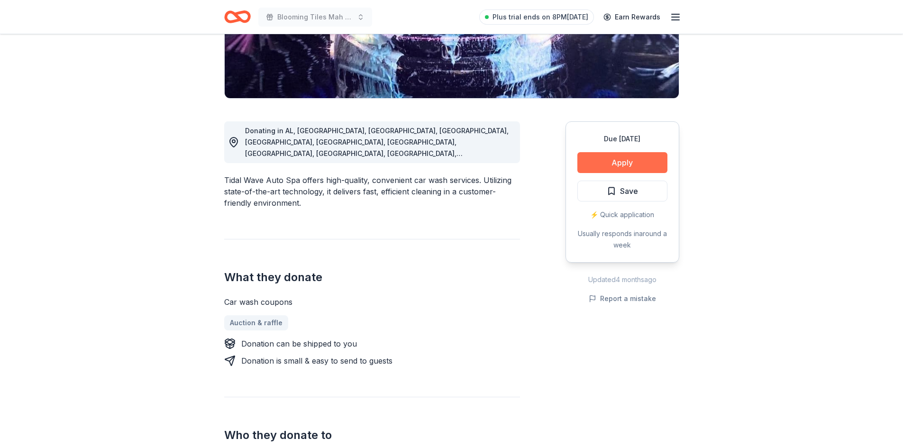
click at [618, 163] on button "Apply" at bounding box center [622, 162] width 90 height 21
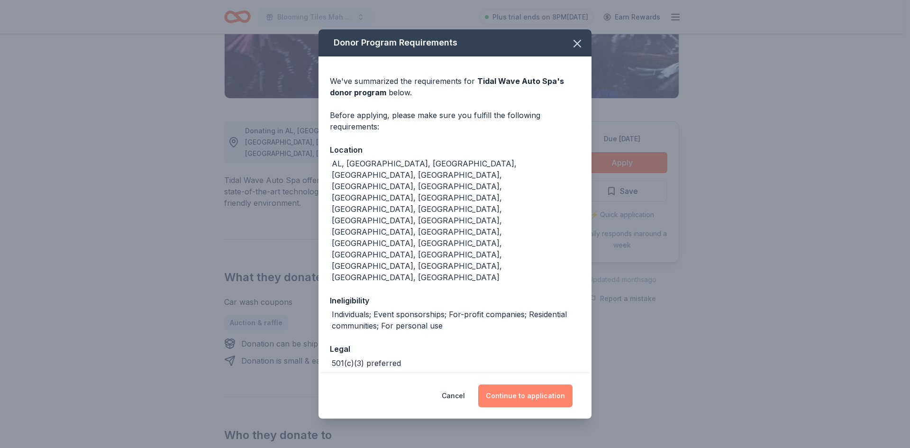
click at [514, 384] on button "Continue to application" at bounding box center [525, 395] width 94 height 23
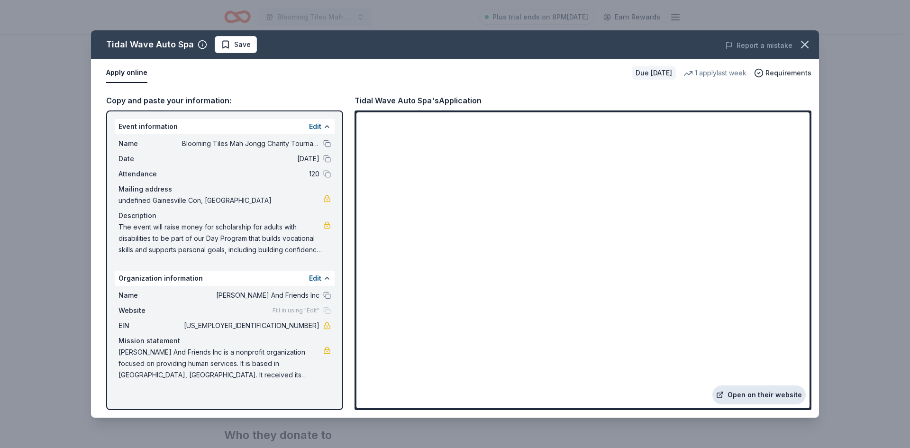
click at [754, 397] on link "Open on their website" at bounding box center [758, 394] width 93 height 19
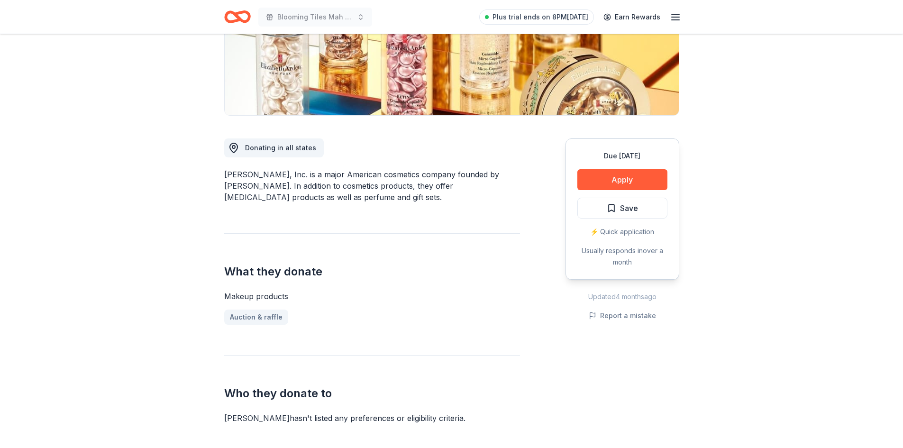
scroll to position [190, 0]
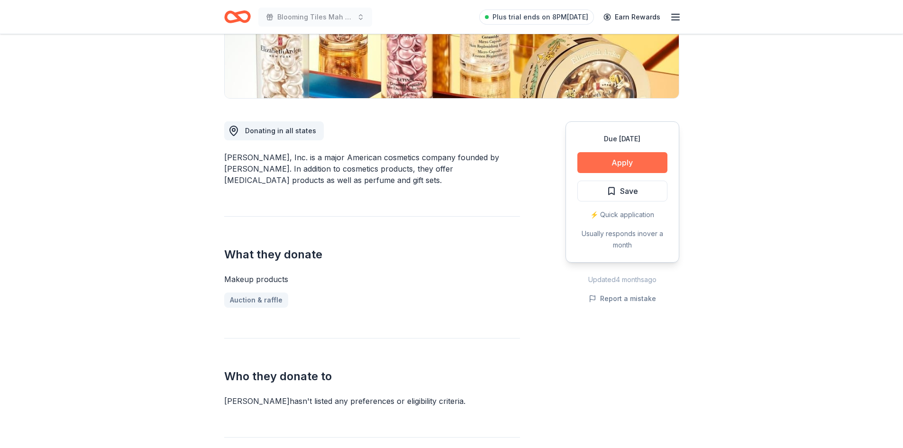
click at [610, 164] on button "Apply" at bounding box center [622, 162] width 90 height 21
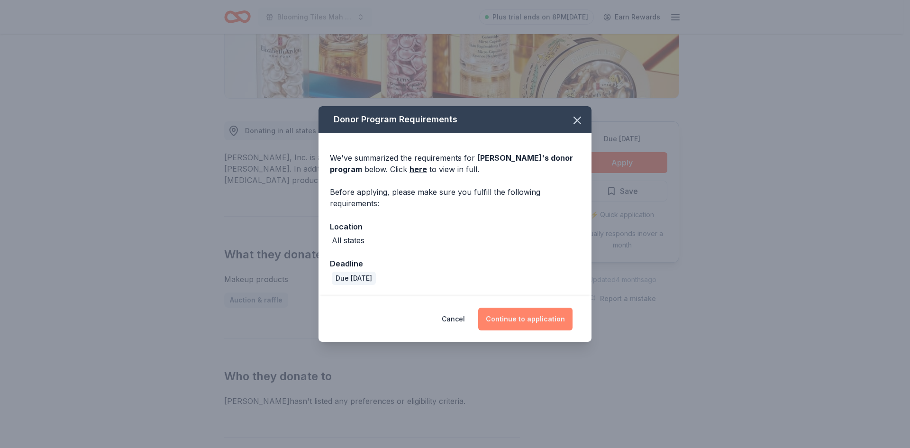
click at [529, 319] on button "Continue to application" at bounding box center [525, 319] width 94 height 23
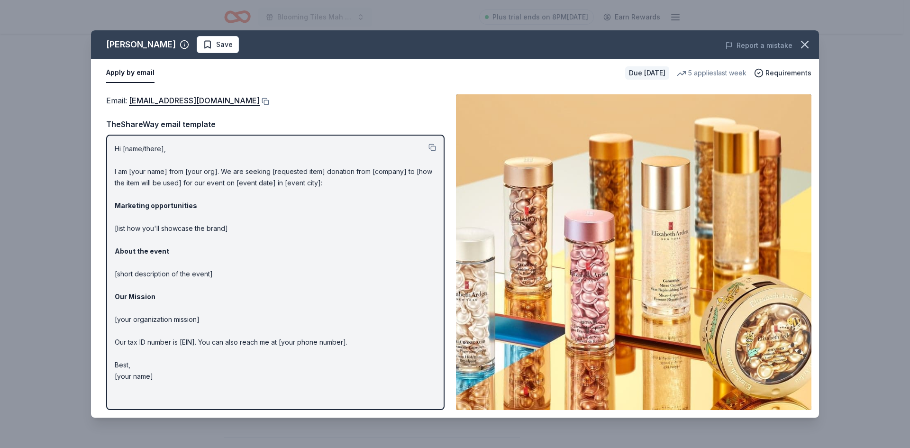
click at [272, 244] on p "Hi [name/there], I am [your name] from [your org]. We are seeking [requested it…" at bounding box center [275, 262] width 321 height 239
click at [431, 147] on button at bounding box center [433, 148] width 8 height 8
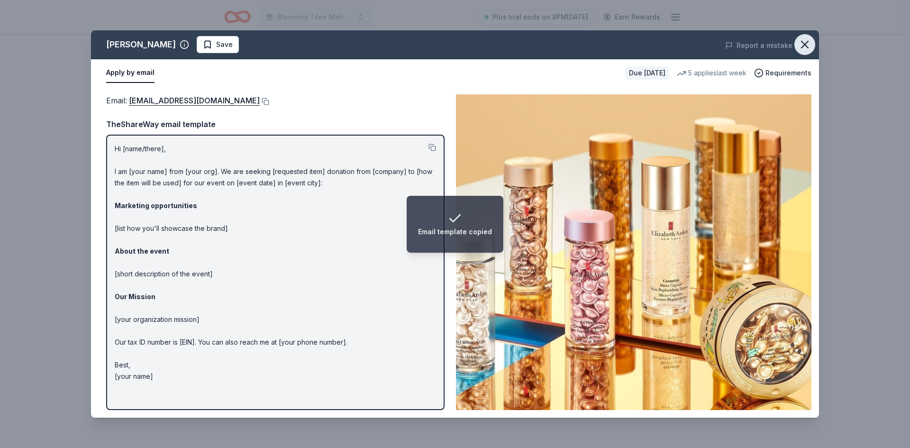
click at [812, 46] on button "button" at bounding box center [804, 44] width 21 height 21
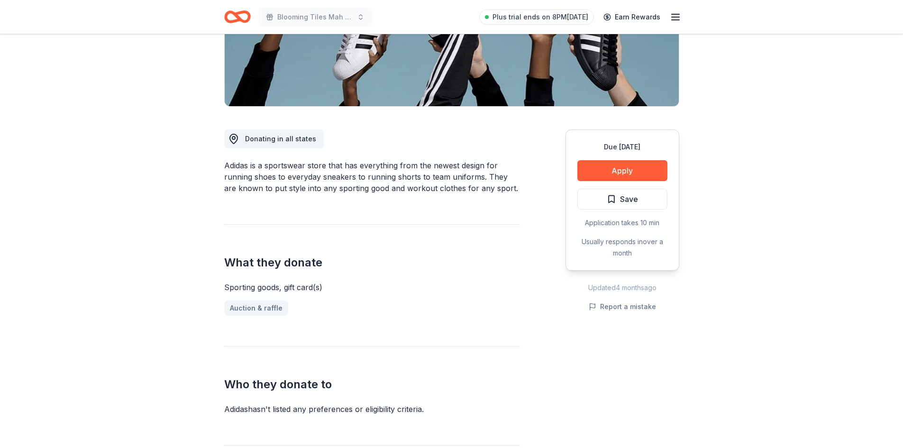
scroll to position [190, 0]
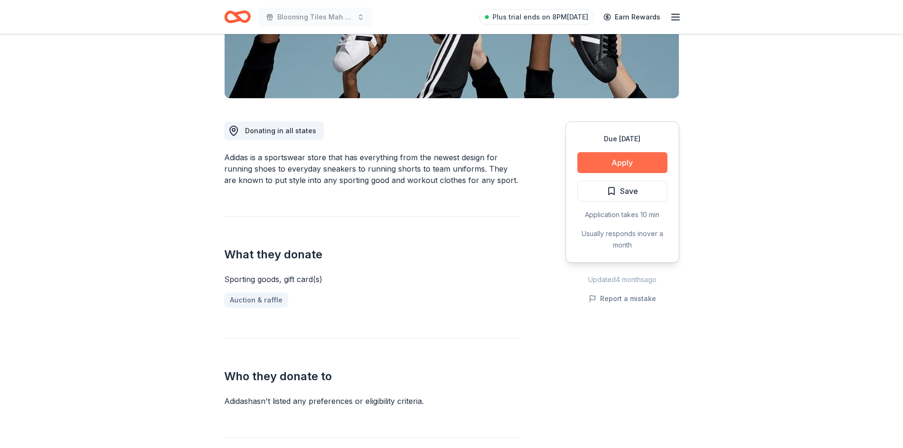
click at [618, 166] on button "Apply" at bounding box center [622, 162] width 90 height 21
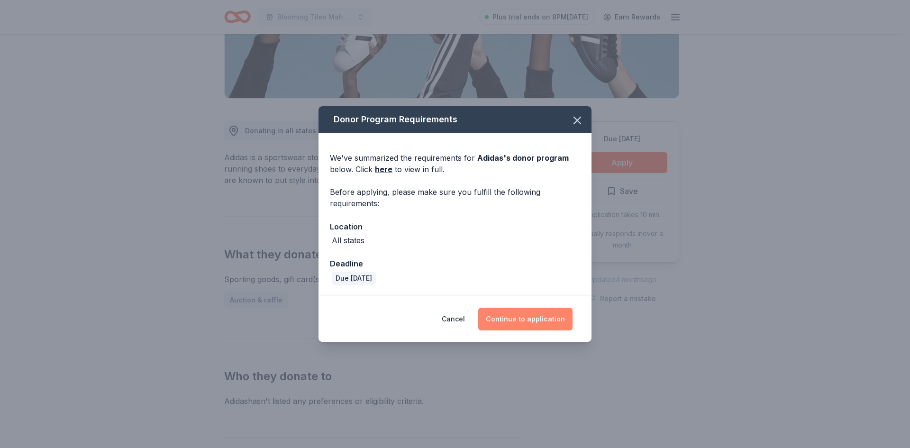
click at [529, 310] on button "Continue to application" at bounding box center [525, 319] width 94 height 23
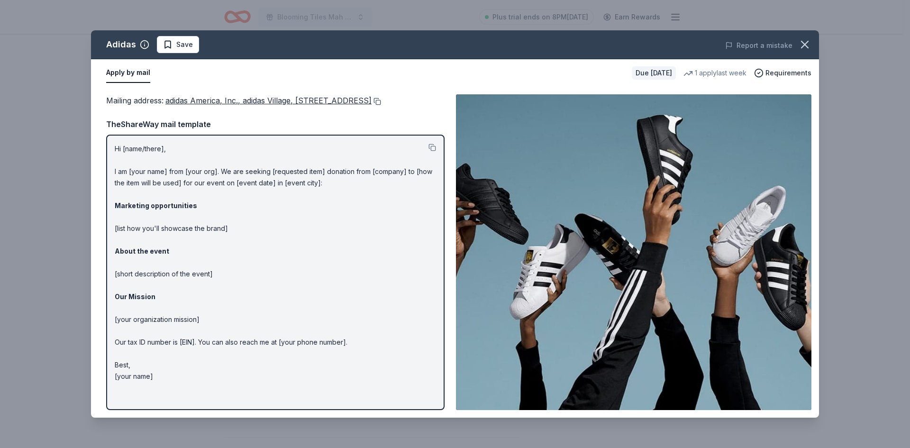
click at [372, 105] on button at bounding box center [376, 102] width 9 height 8
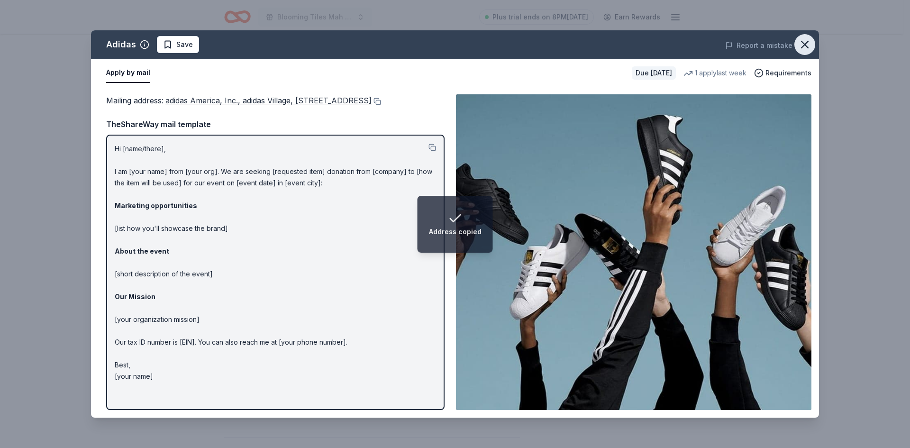
click at [808, 46] on icon "button" at bounding box center [804, 44] width 13 height 13
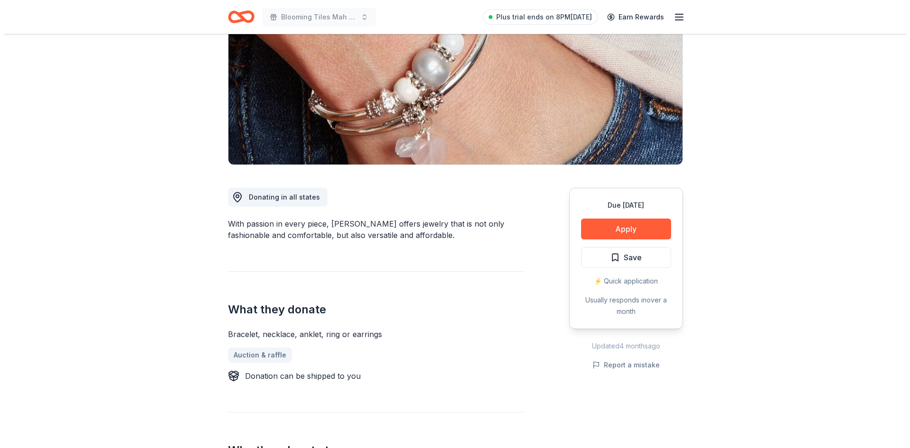
scroll to position [142, 0]
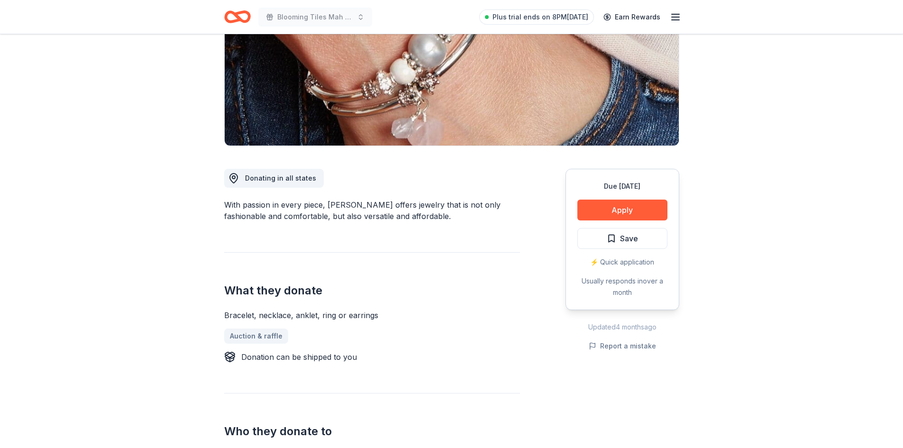
drag, startPoint x: 387, startPoint y: 311, endPoint x: 229, endPoint y: 313, distance: 158.3
click at [229, 313] on div "Bracelet, necklace, anklet, ring or earrings" at bounding box center [372, 315] width 296 height 11
click at [228, 314] on div "Bracelet, necklace, anklet, ring or earrings" at bounding box center [372, 315] width 296 height 11
click at [617, 211] on button "Apply" at bounding box center [622, 210] width 90 height 21
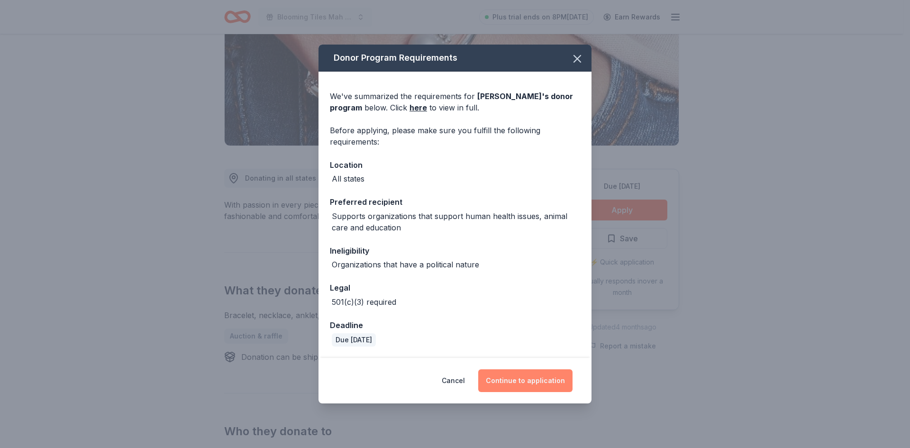
click at [514, 381] on button "Continue to application" at bounding box center [525, 380] width 94 height 23
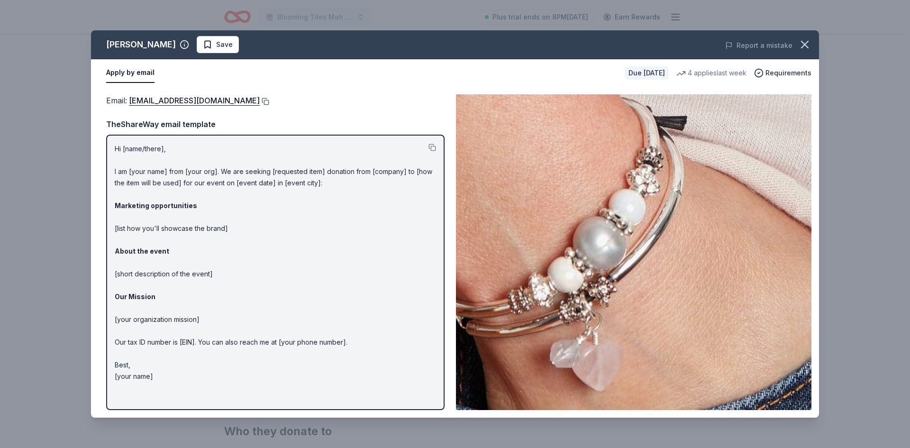
click at [260, 102] on button at bounding box center [264, 102] width 9 height 8
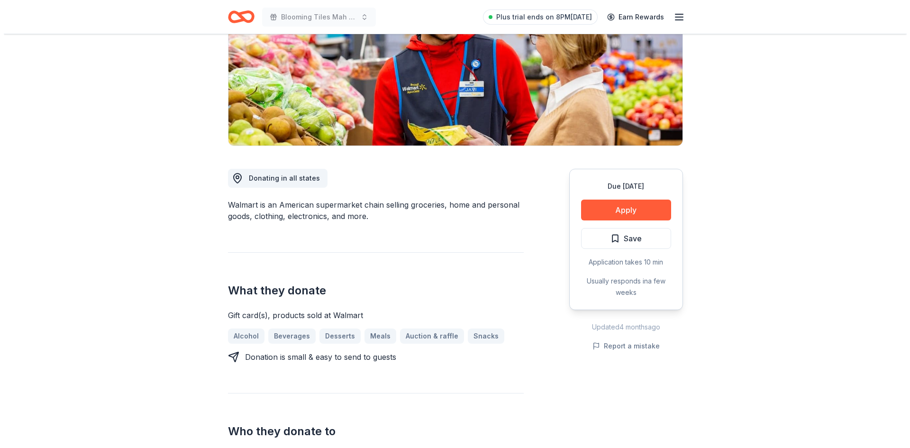
scroll to position [190, 0]
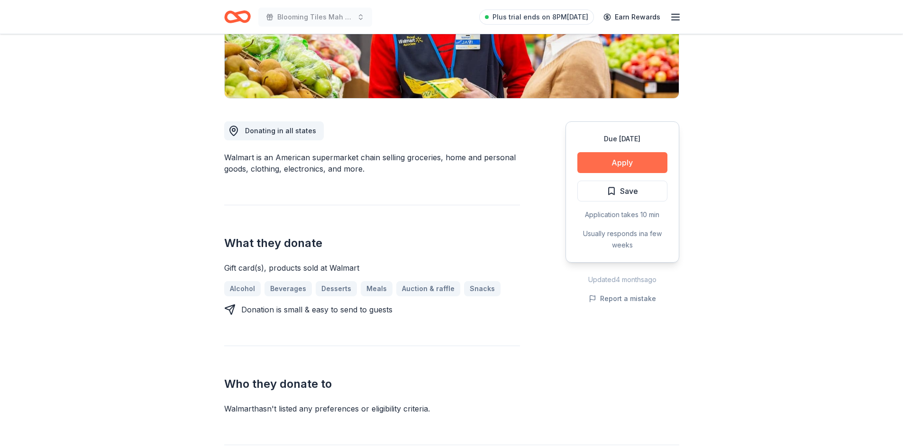
click at [620, 163] on button "Apply" at bounding box center [622, 162] width 90 height 21
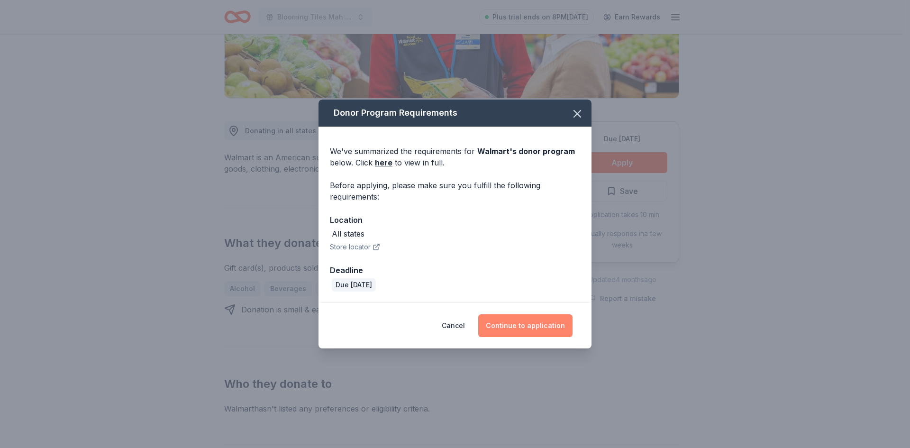
click at [533, 324] on button "Continue to application" at bounding box center [525, 325] width 94 height 23
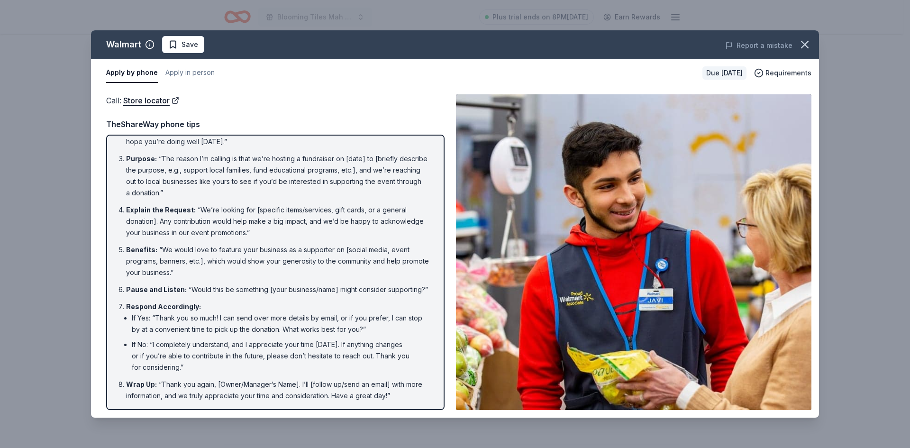
scroll to position [58, 0]
click at [410, 286] on li "Pause and Listen : “Would this be something [your business/name] might consider…" at bounding box center [278, 289] width 304 height 11
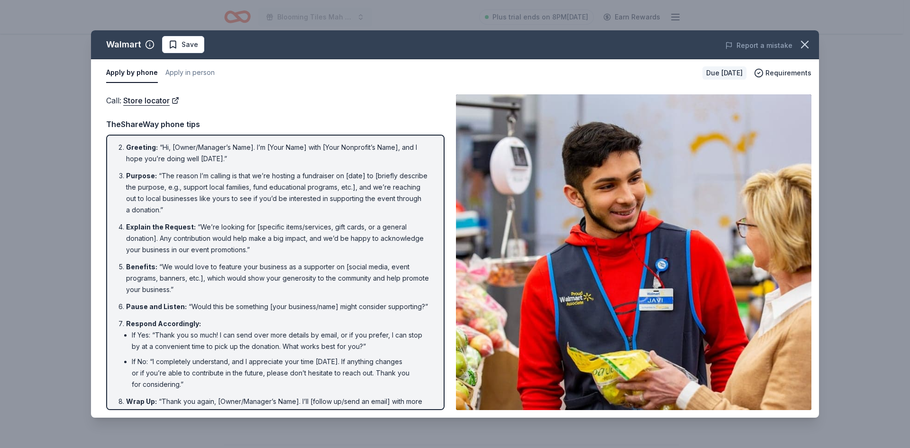
scroll to position [0, 0]
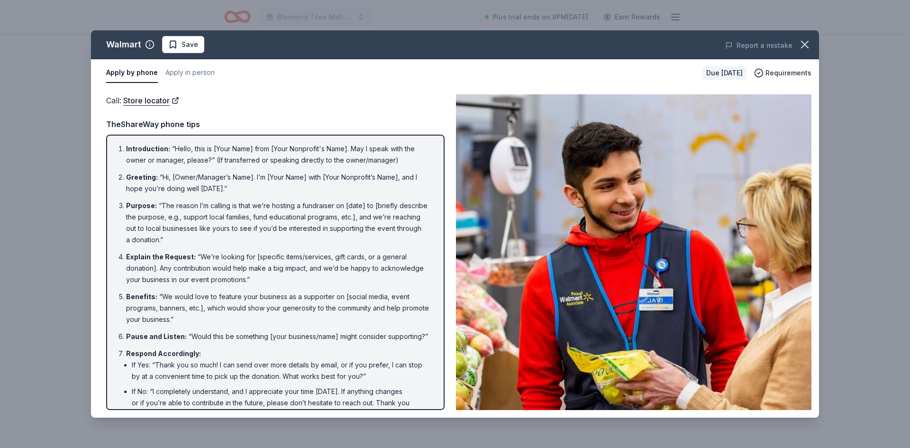
click at [126, 149] on li "Introduction : “Hello, this is [Your Name] from [Your Nonprofit's Name]. May I …" at bounding box center [278, 154] width 304 height 23
drag, startPoint x: 120, startPoint y: 147, endPoint x: 216, endPoint y: 253, distance: 142.6
click at [215, 250] on ol "Introduction : “Hello, this is [Your Name] from [Your Nonprofit's Name]. May I …" at bounding box center [275, 295] width 321 height 305
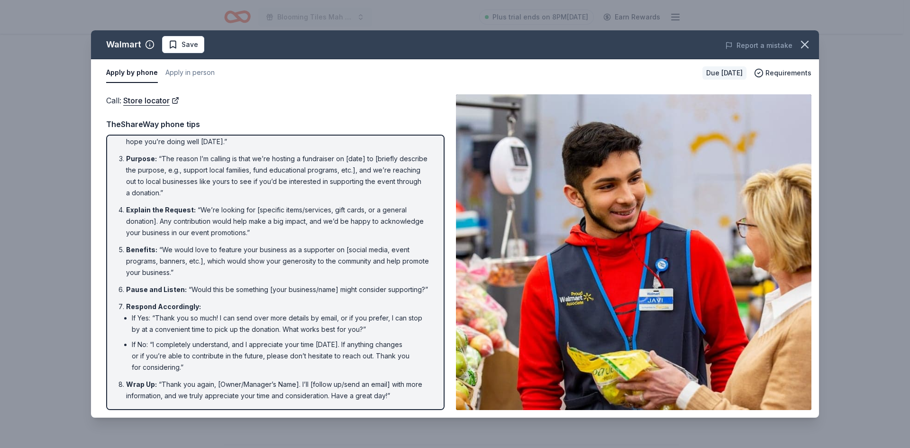
scroll to position [58, 0]
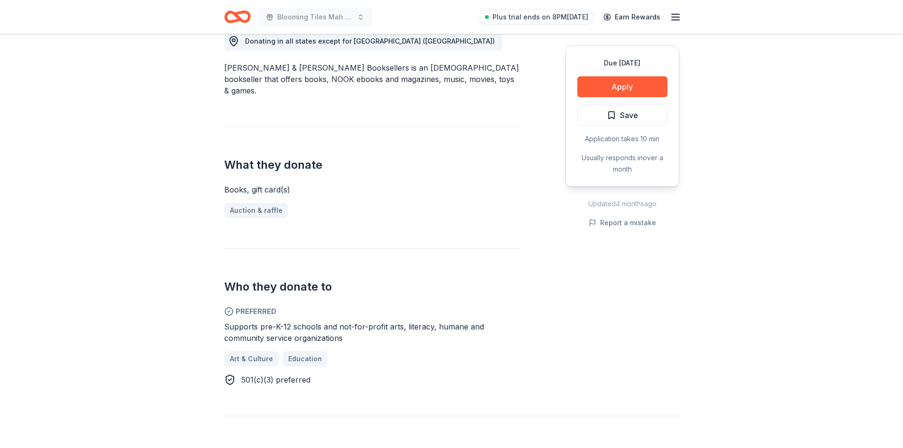
scroll to position [284, 0]
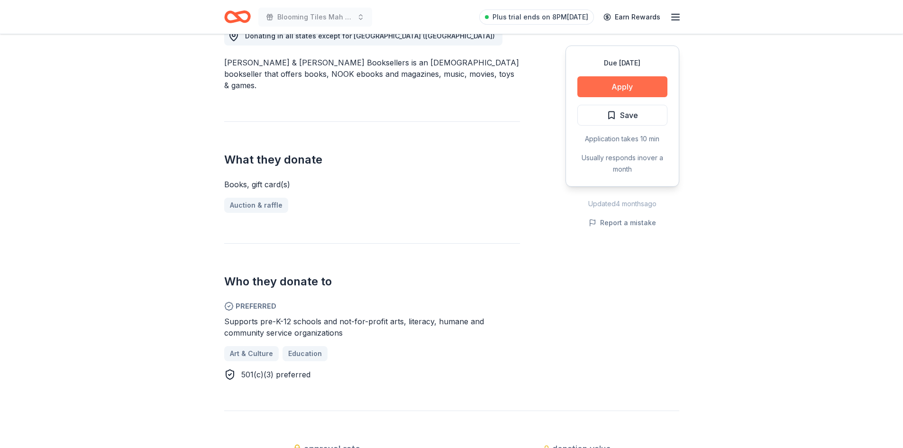
click at [616, 91] on button "Apply" at bounding box center [622, 86] width 90 height 21
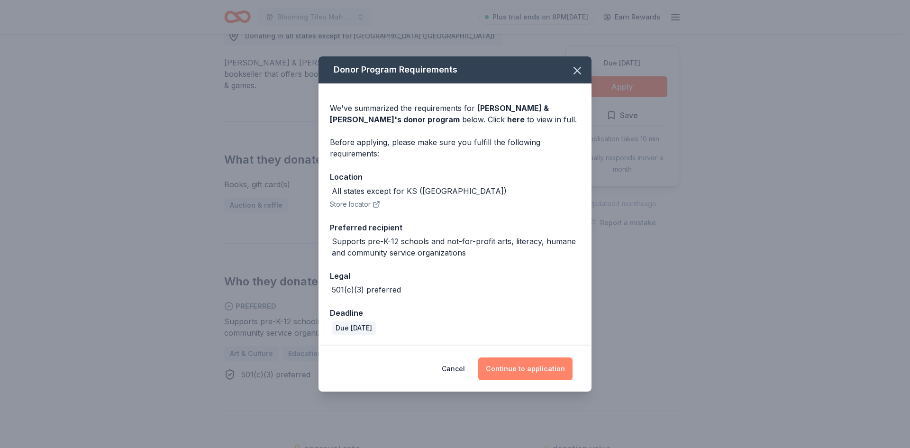
click at [513, 371] on button "Continue to application" at bounding box center [525, 368] width 94 height 23
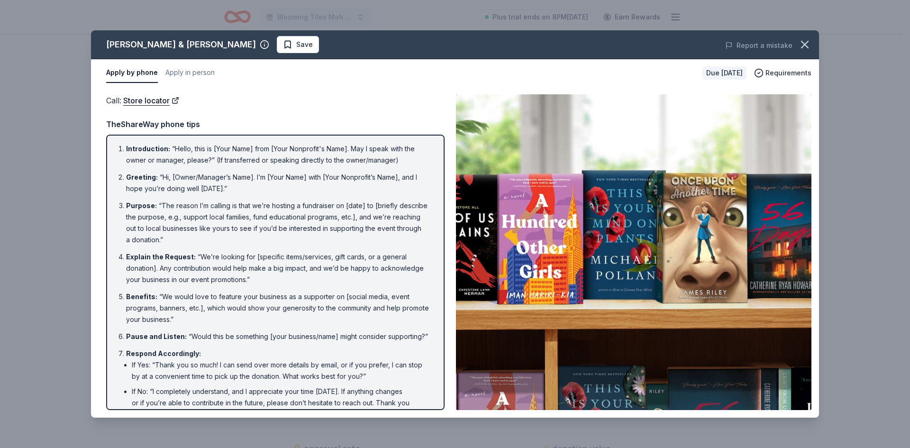
click at [41, 24] on div "Barnes & Noble Save Report a mistake Apply by phone Apply in person Due in 98 d…" at bounding box center [455, 224] width 910 height 448
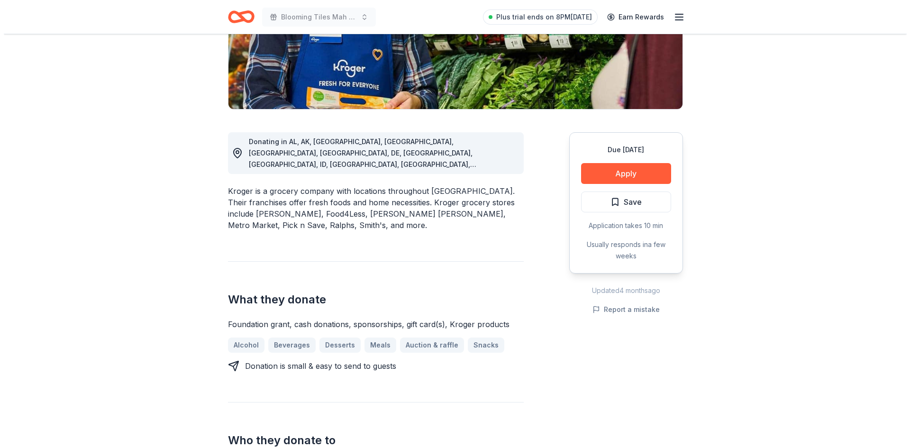
scroll to position [190, 0]
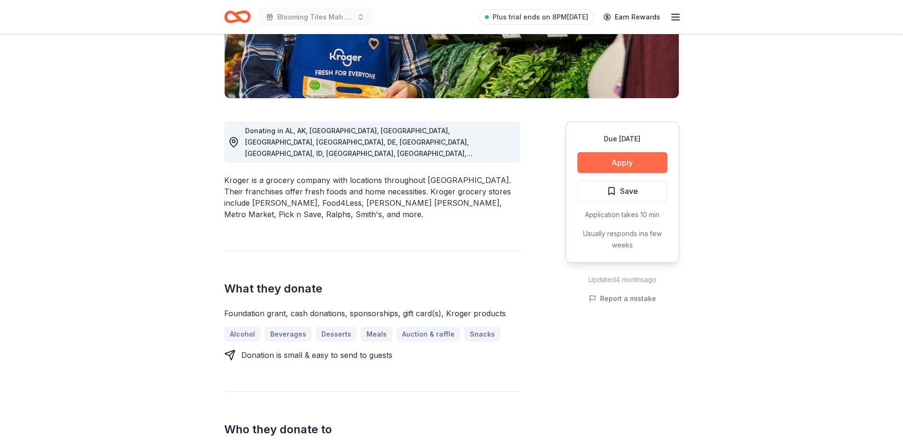
click at [616, 163] on button "Apply" at bounding box center [622, 162] width 90 height 21
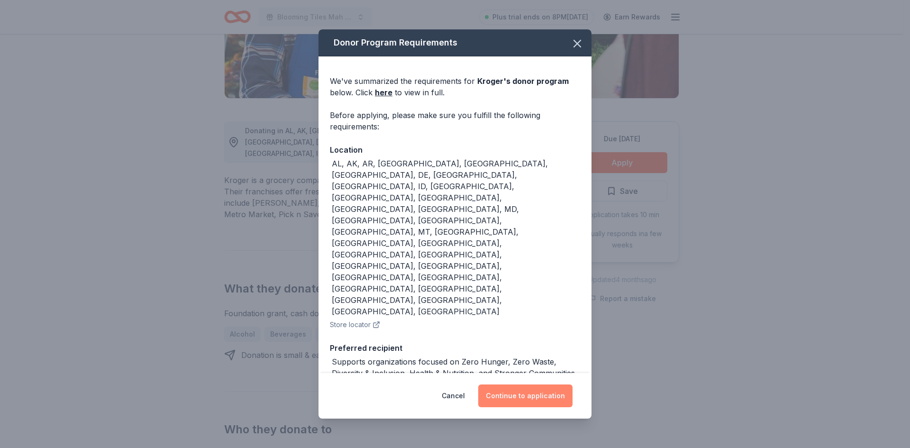
click at [525, 384] on button "Continue to application" at bounding box center [525, 395] width 94 height 23
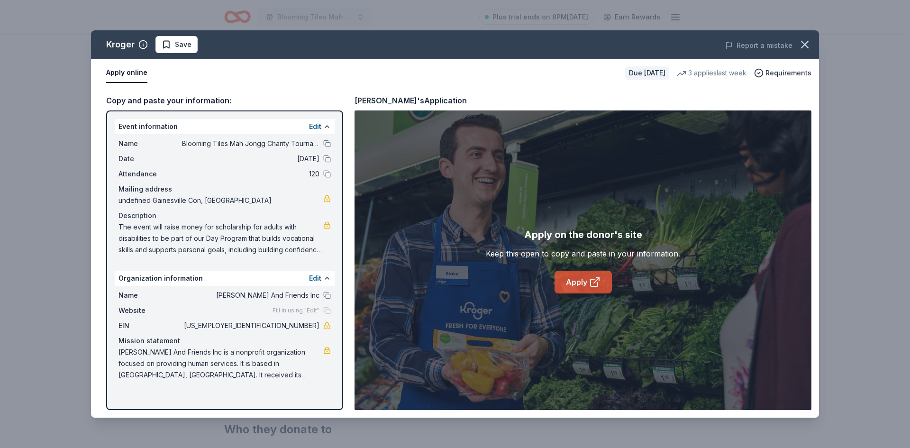
click at [580, 282] on link "Apply" at bounding box center [583, 282] width 57 height 23
click at [580, 284] on link "Apply" at bounding box center [583, 282] width 57 height 23
